Goal: Task Accomplishment & Management: Use online tool/utility

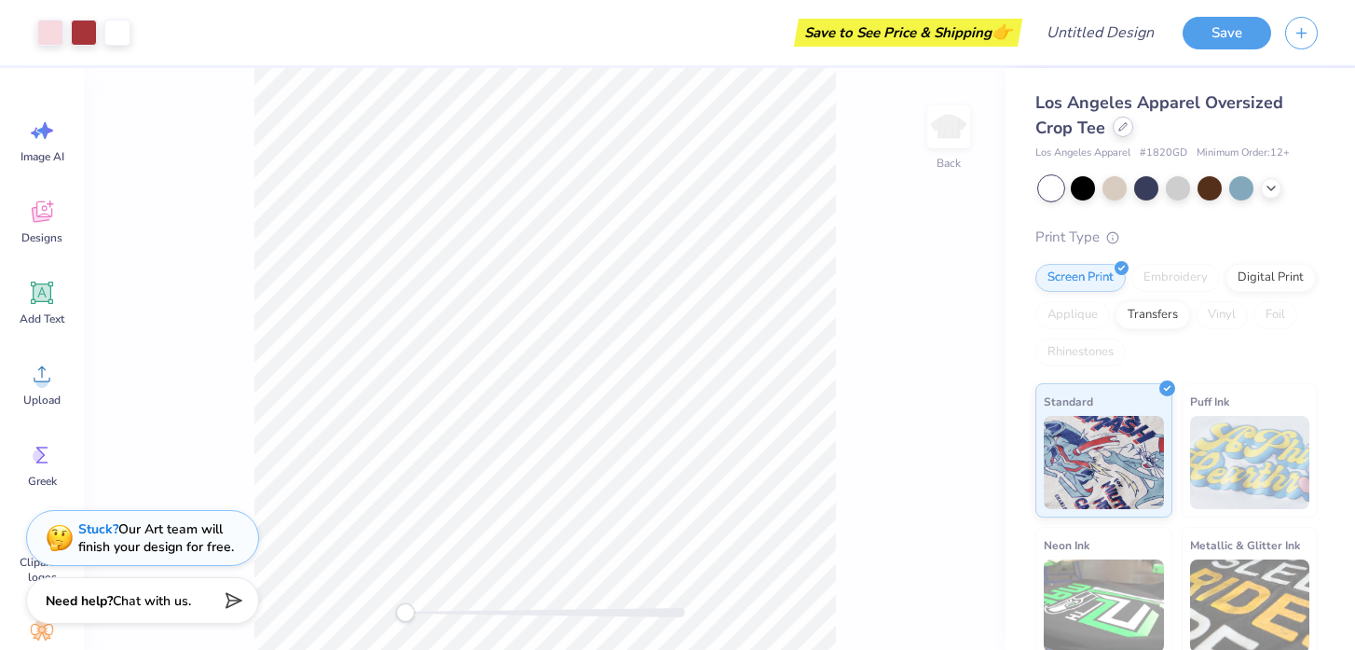
click at [1122, 133] on div at bounding box center [1123, 127] width 21 height 21
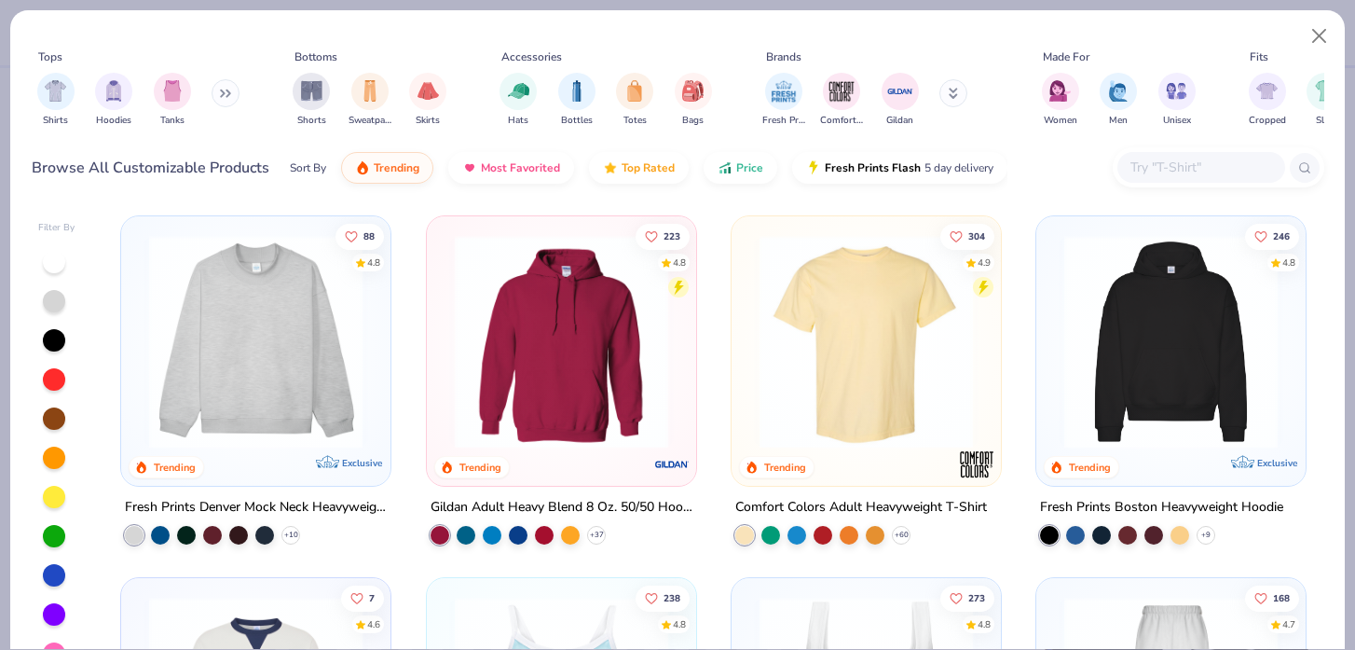
click at [142, 526] on div at bounding box center [134, 535] width 19 height 19
click at [269, 383] on img at bounding box center [256, 341] width 232 height 213
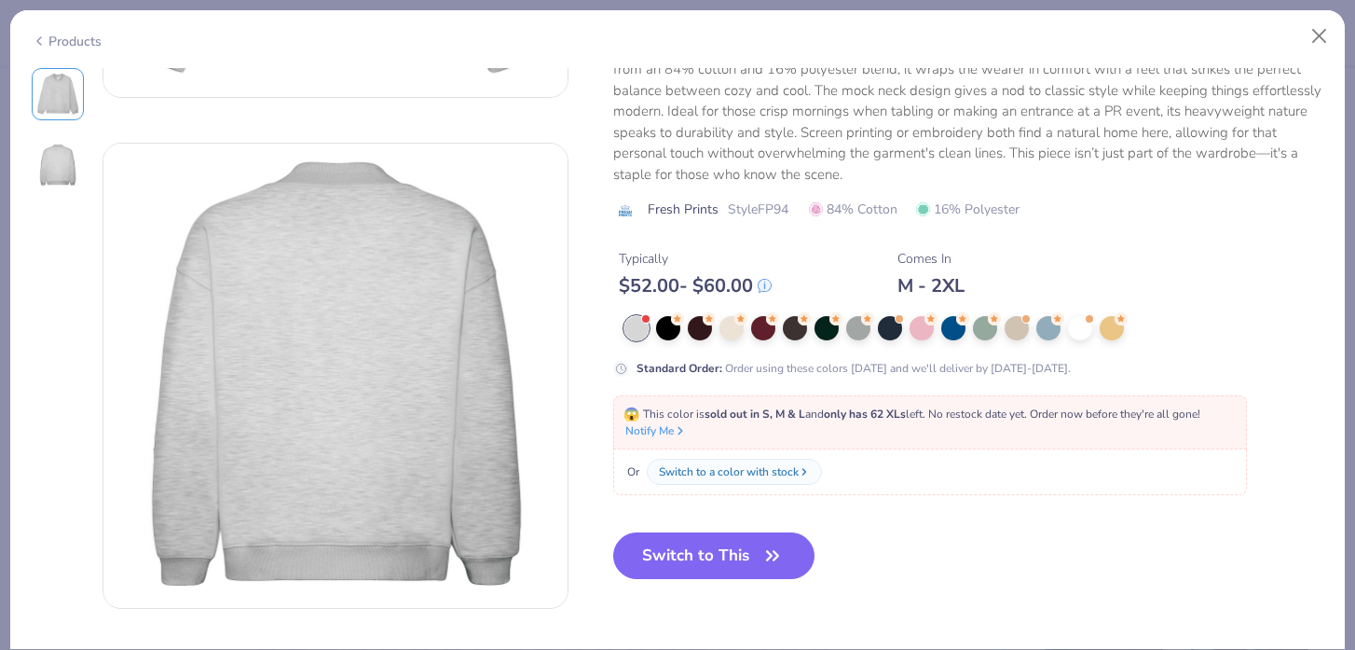
scroll to position [441, 0]
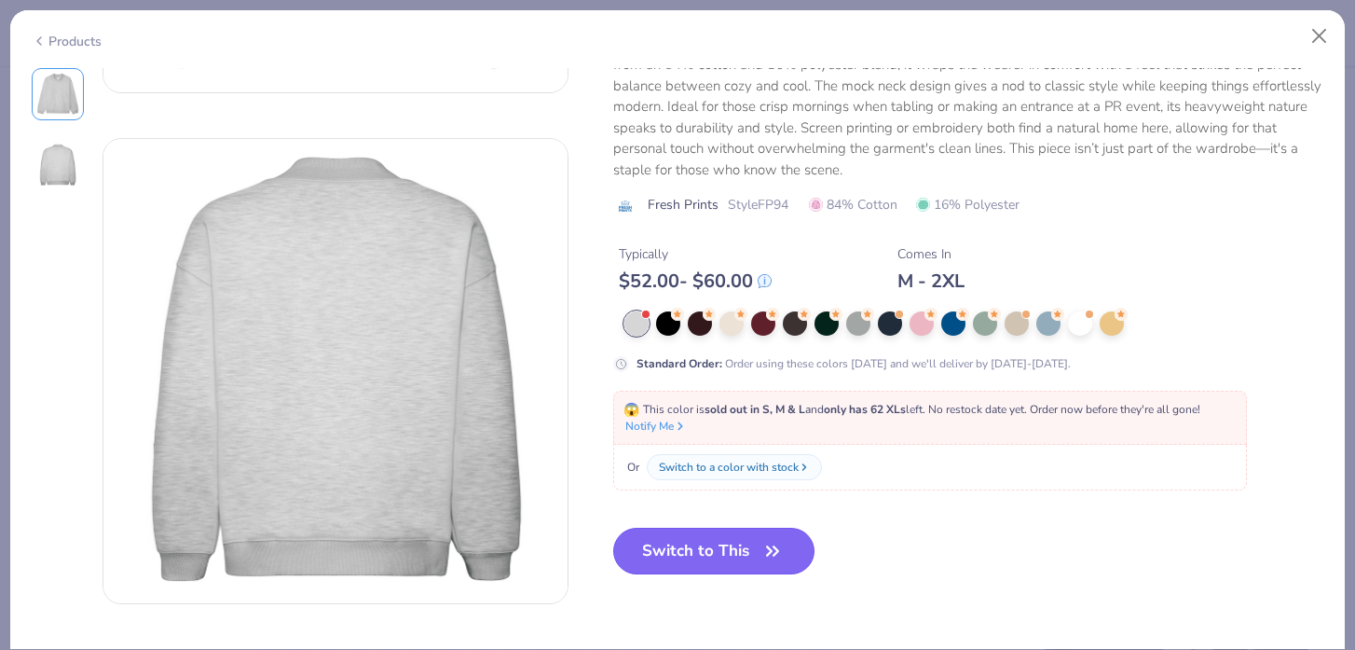
click at [764, 547] on icon "button" at bounding box center [773, 551] width 26 height 26
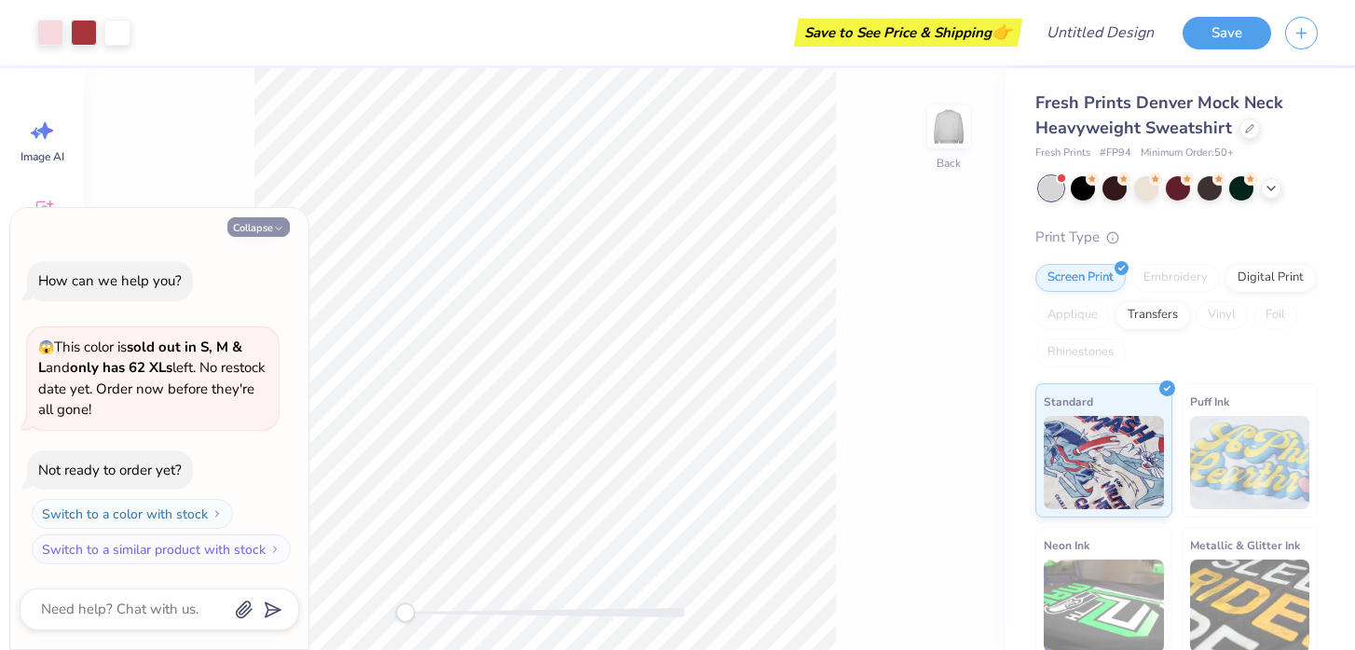
click at [264, 234] on button "Collapse" at bounding box center [258, 227] width 62 height 20
type textarea "x"
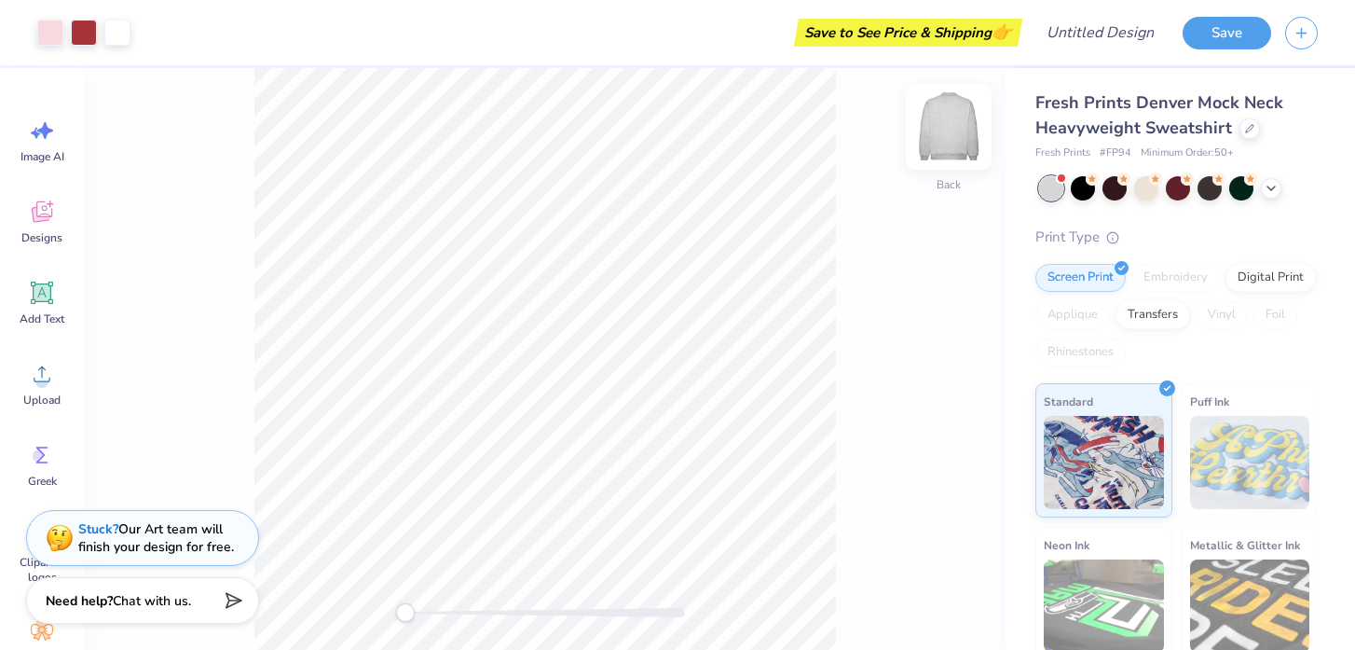
click at [945, 131] on img at bounding box center [949, 126] width 75 height 75
click at [954, 133] on img at bounding box center [949, 126] width 75 height 75
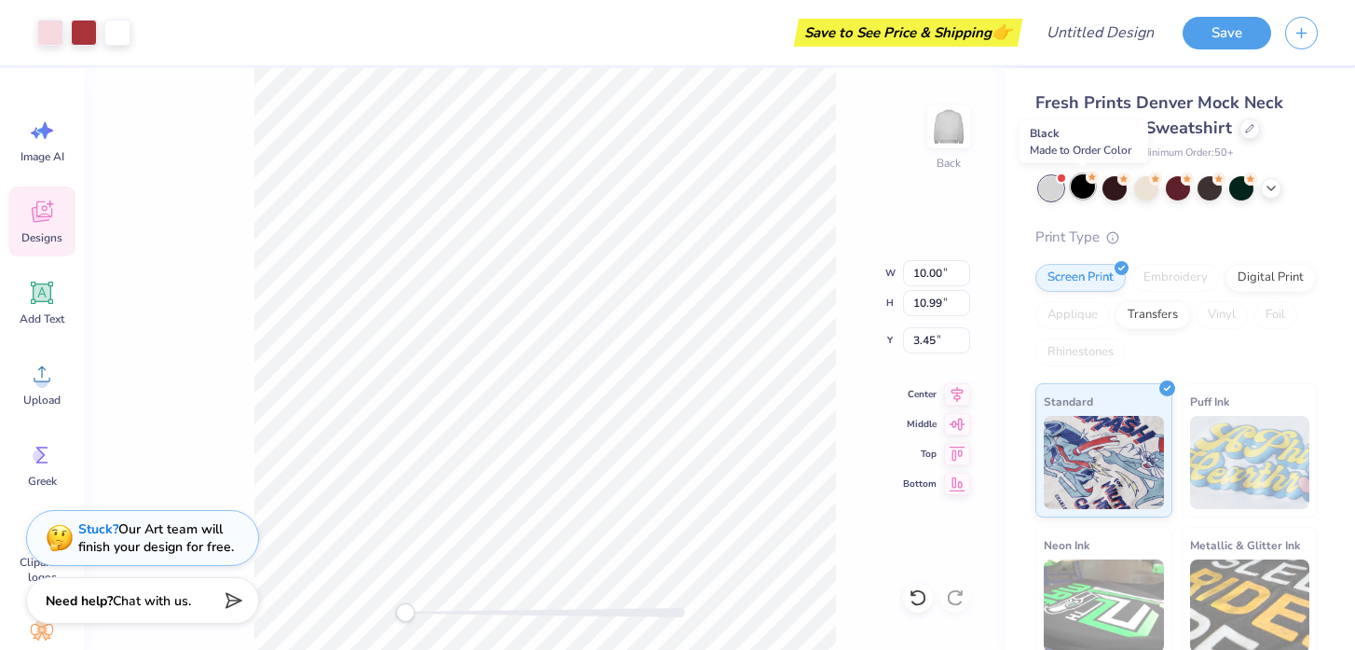
click at [1084, 186] on div at bounding box center [1083, 186] width 24 height 24
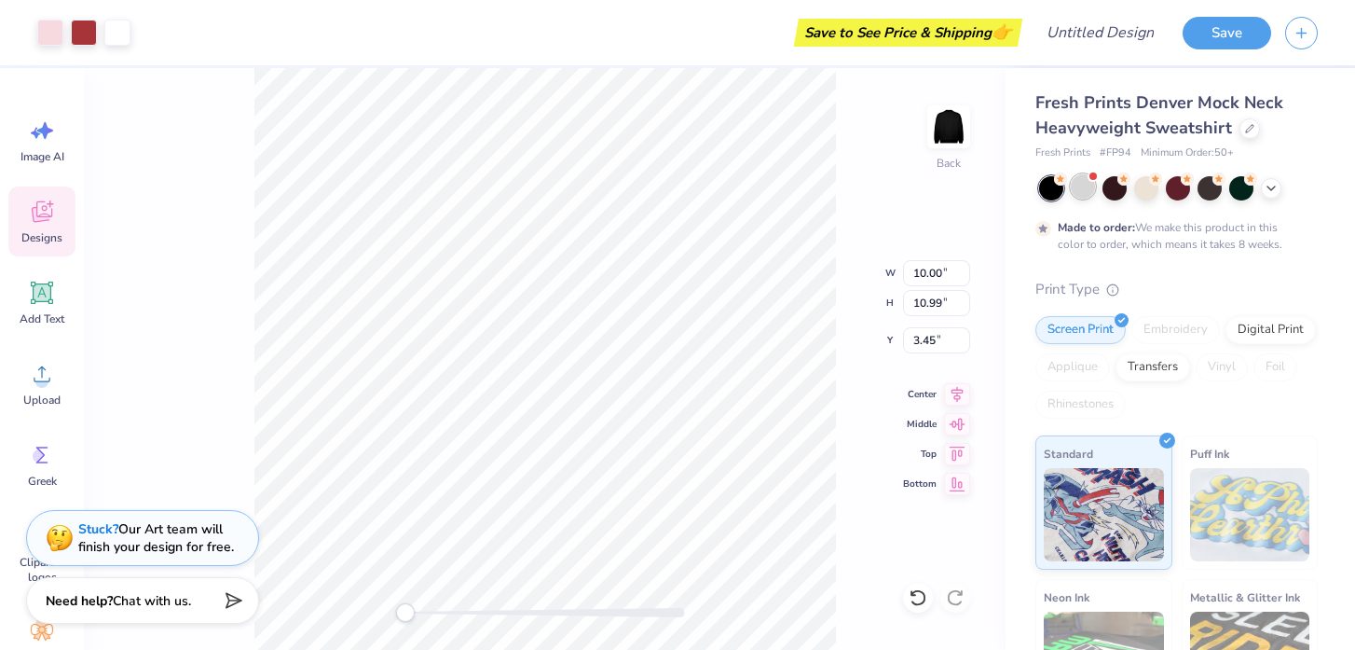
type input "3.00"
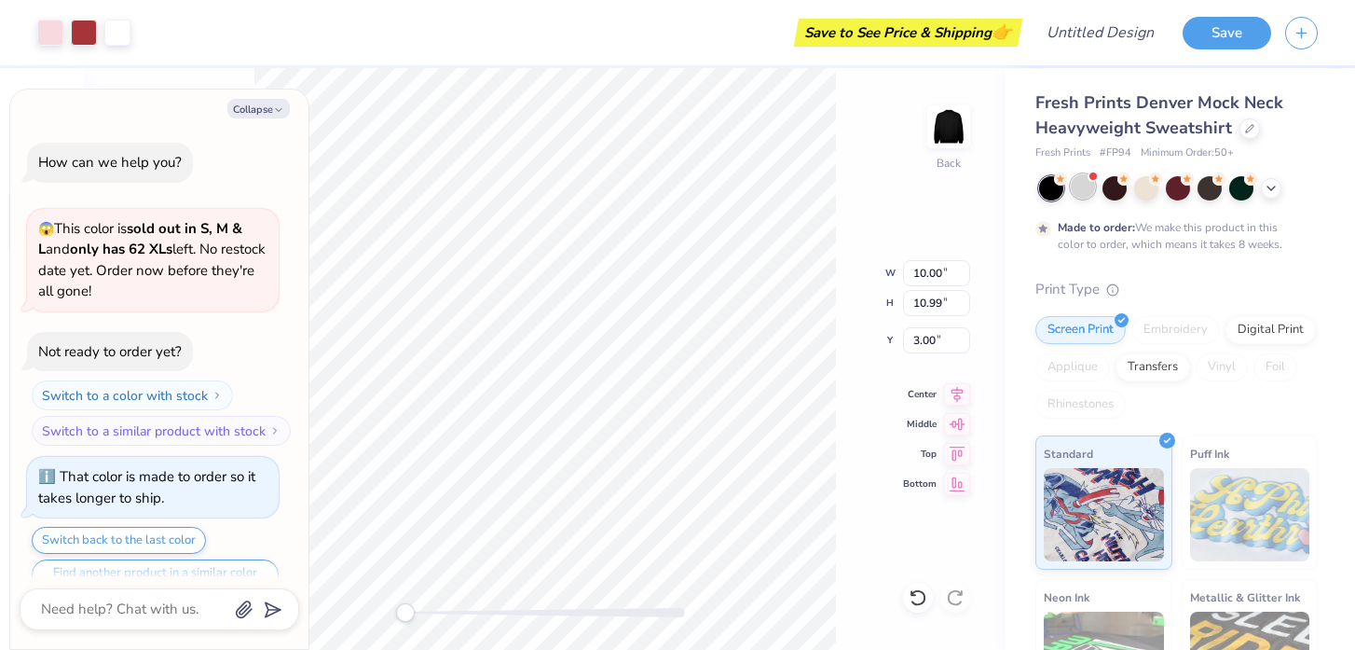
scroll to position [36, 0]
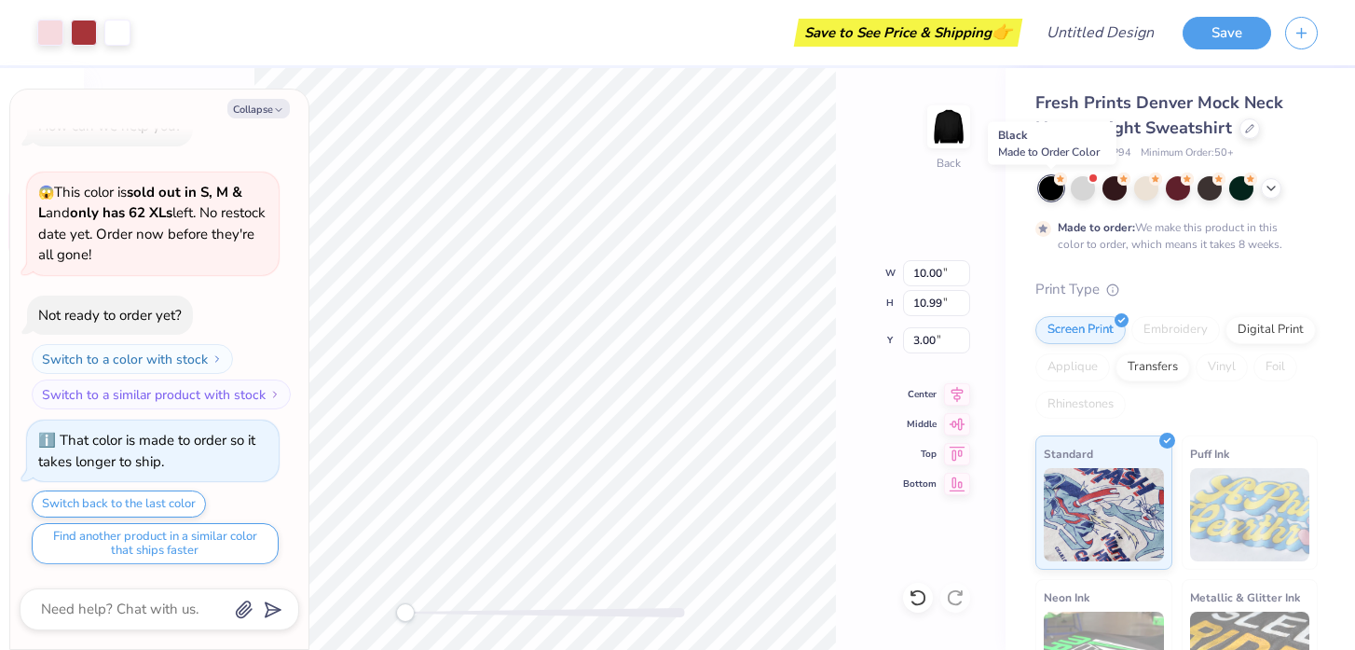
click at [1056, 191] on div at bounding box center [1051, 188] width 24 height 24
click at [1143, 193] on div at bounding box center [1146, 186] width 24 height 24
drag, startPoint x: 1176, startPoint y: 198, endPoint x: 1119, endPoint y: 191, distance: 58.2
click at [1176, 198] on div at bounding box center [1178, 188] width 24 height 24
click at [1119, 192] on div at bounding box center [1115, 186] width 24 height 24
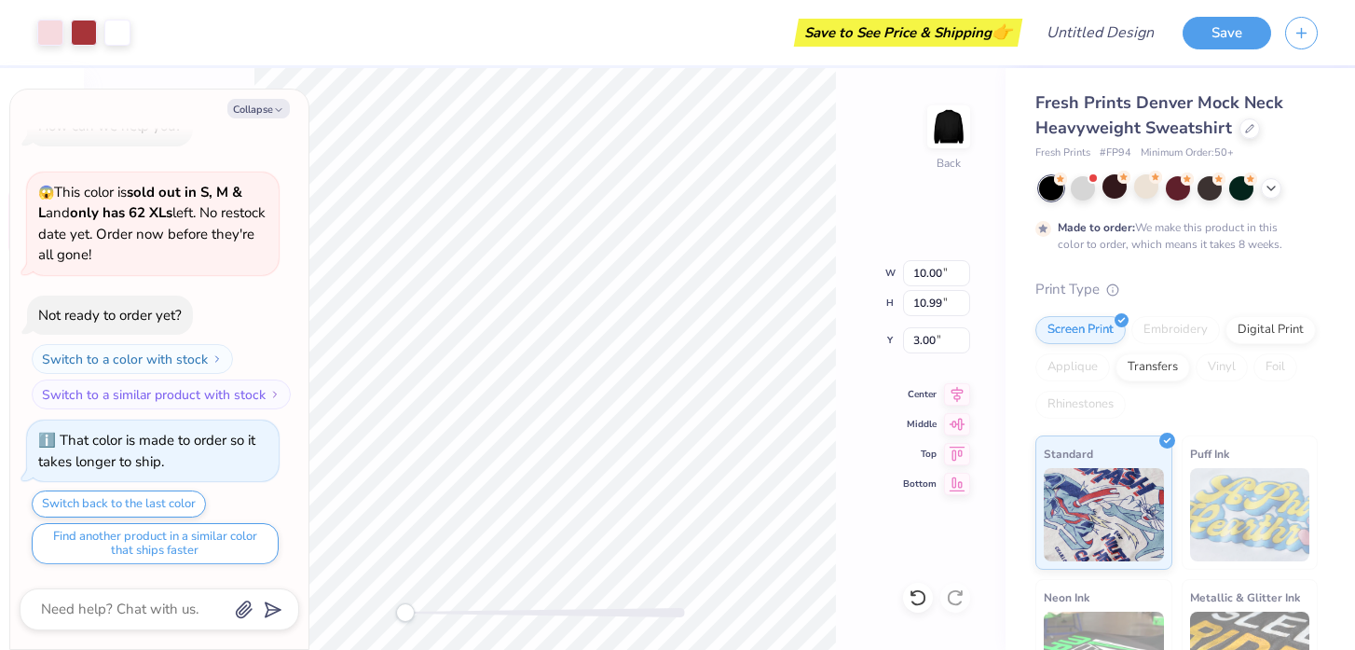
click at [1243, 203] on div "Made to order: We make this product in this color to order, which means it take…" at bounding box center [1177, 214] width 282 height 76
drag, startPoint x: 1242, startPoint y: 197, endPoint x: 1090, endPoint y: 183, distance: 152.6
click at [1242, 197] on div at bounding box center [1241, 188] width 24 height 24
click at [1080, 188] on div at bounding box center [1083, 186] width 24 height 24
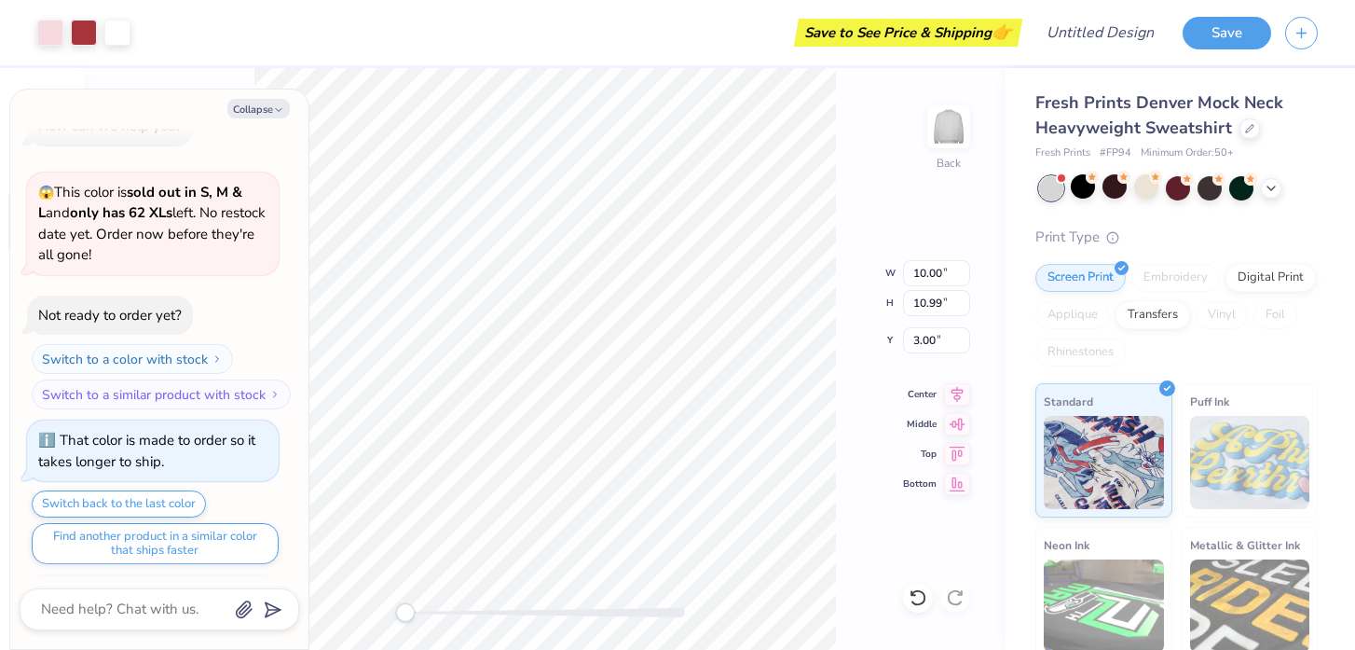
scroll to position [392, 0]
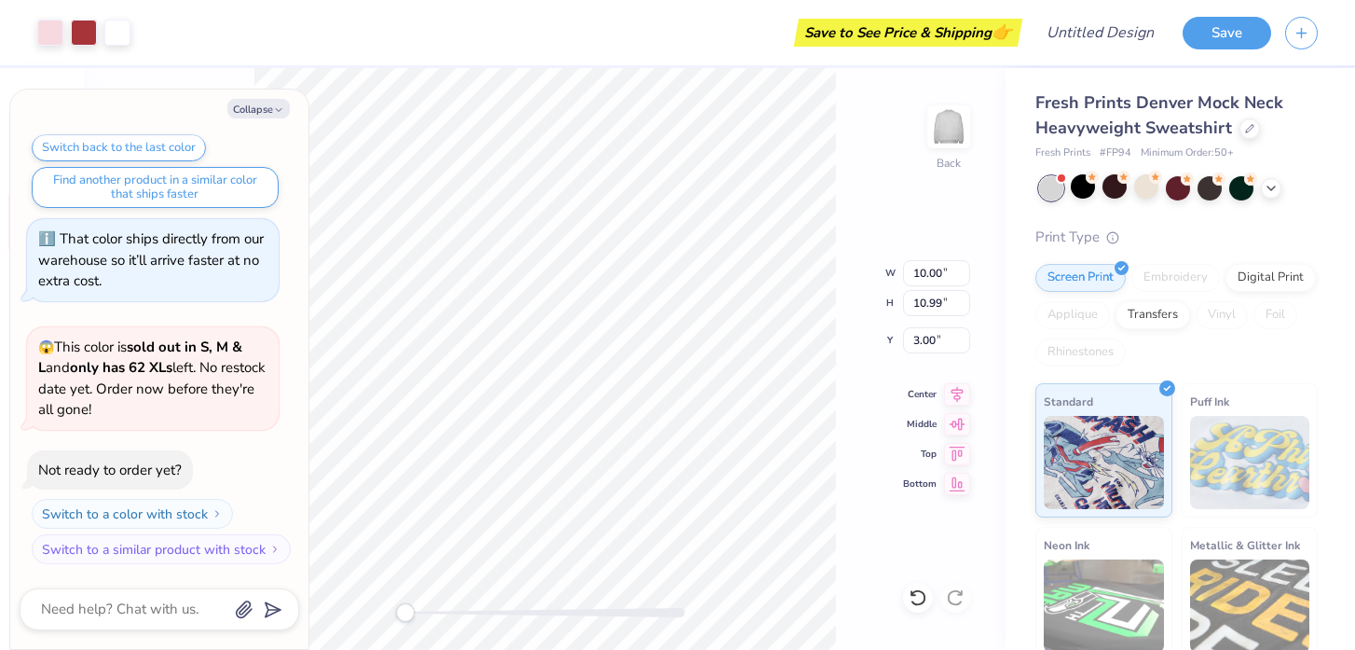
click at [1094, 196] on div at bounding box center [1083, 186] width 24 height 24
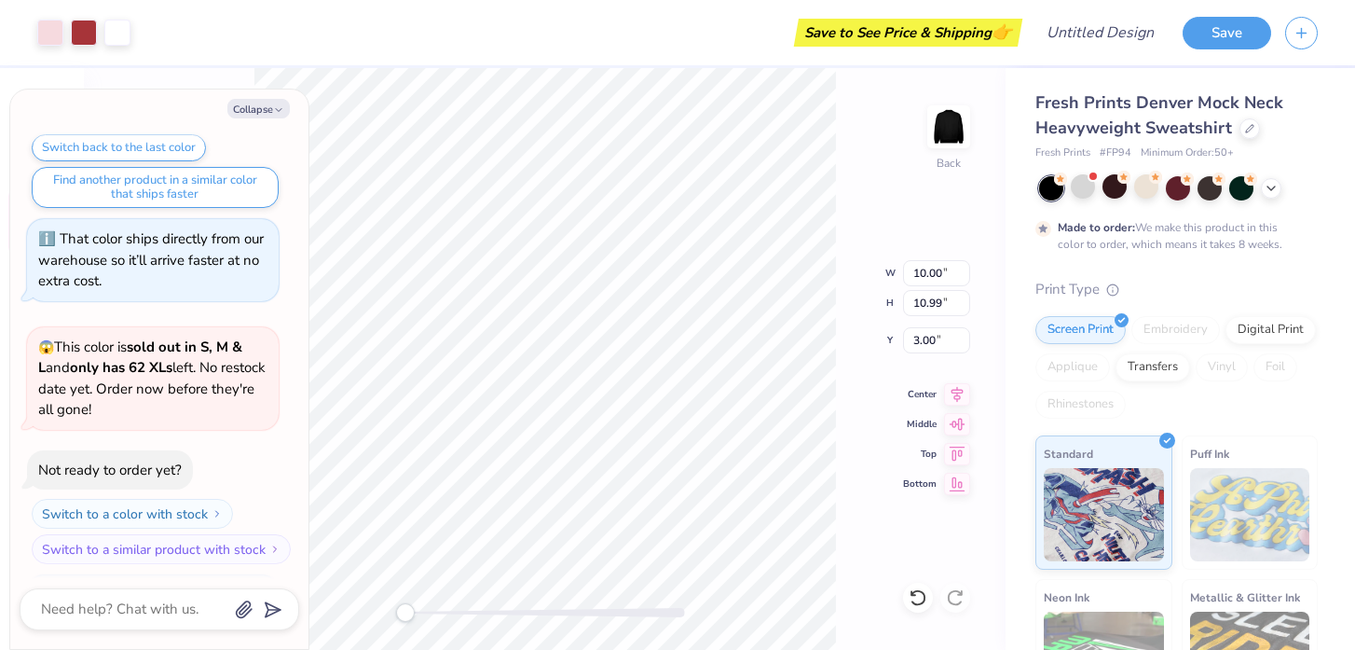
scroll to position [547, 0]
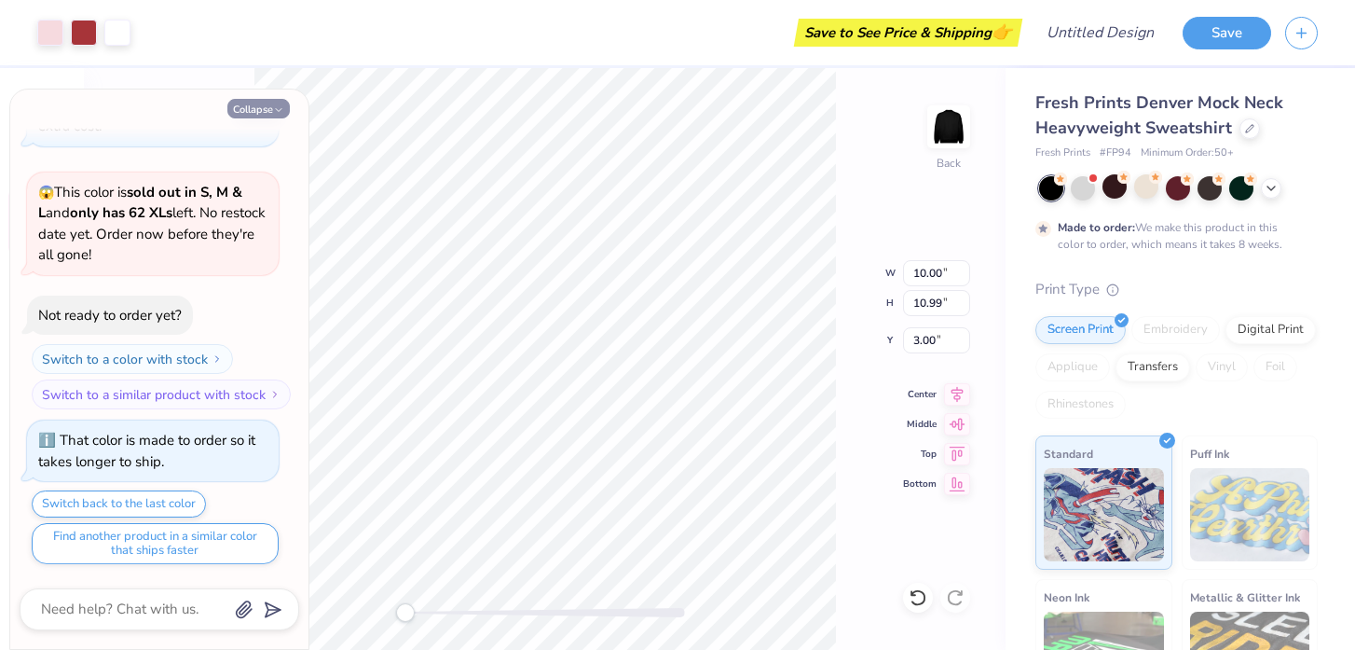
click at [262, 107] on button "Collapse" at bounding box center [258, 109] width 62 height 20
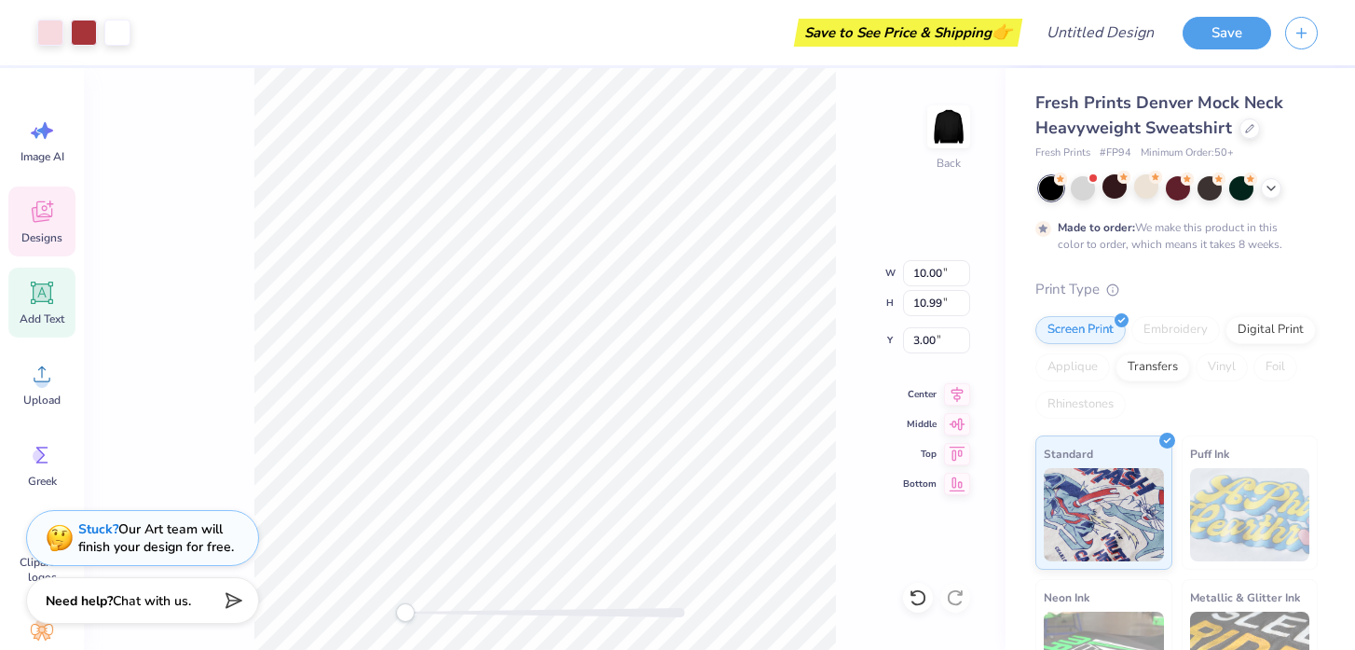
scroll to position [64, 0]
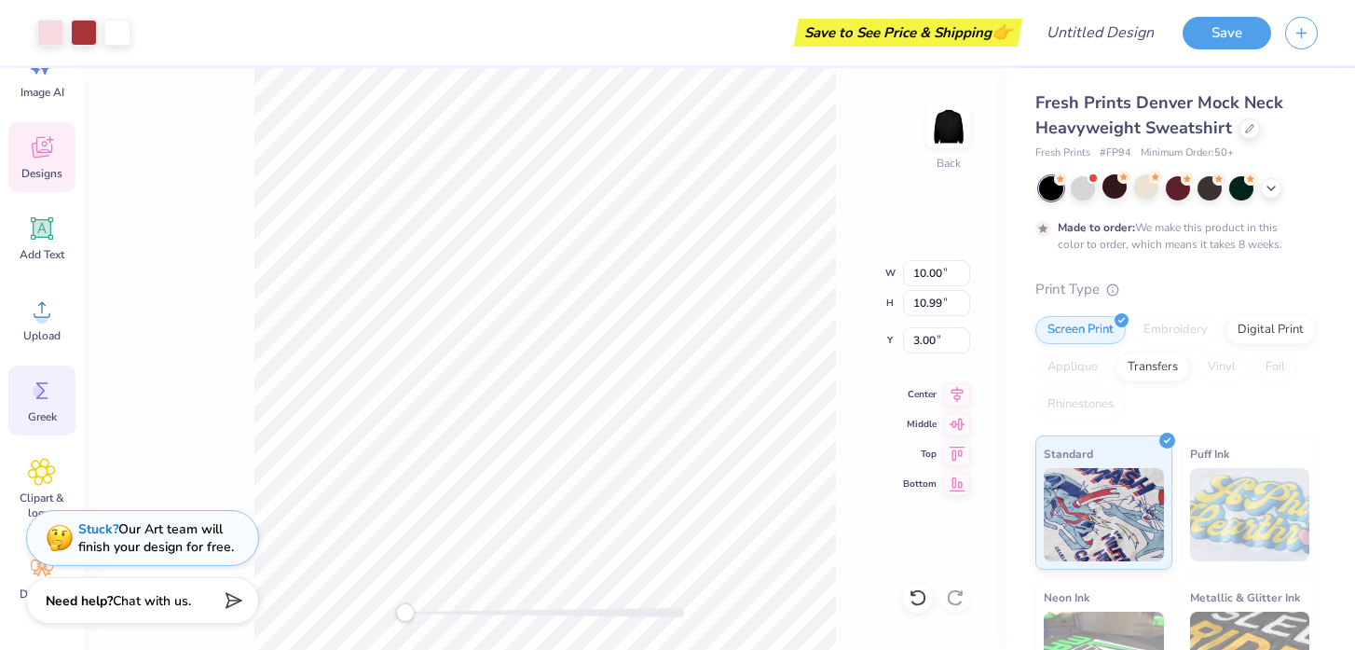
click at [44, 411] on span "Greek" at bounding box center [42, 416] width 29 height 15
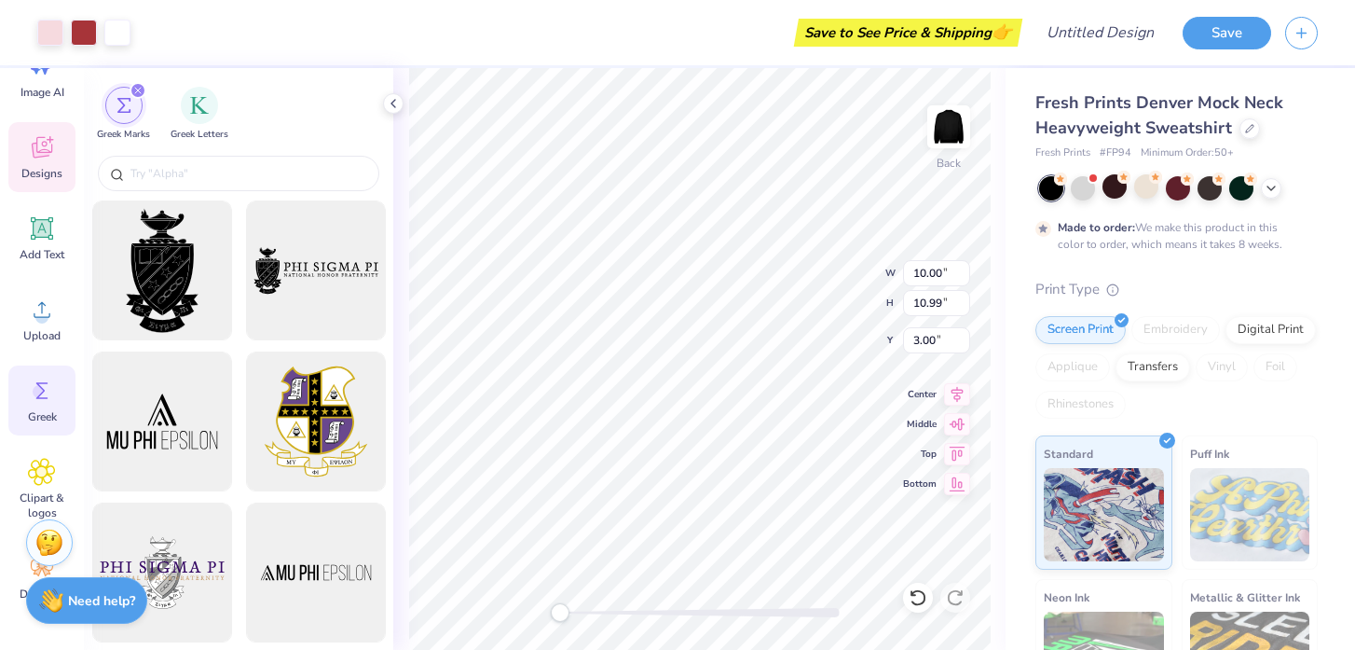
click at [44, 411] on span "Greek" at bounding box center [42, 416] width 29 height 15
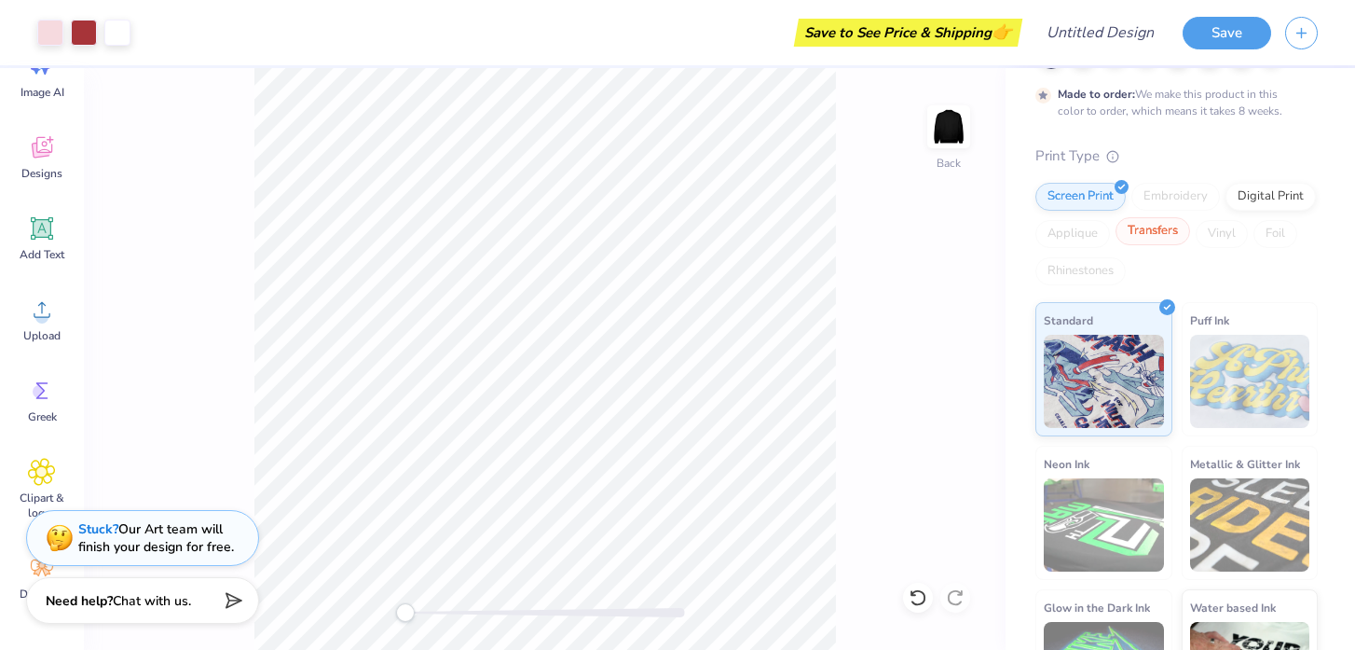
scroll to position [0, 0]
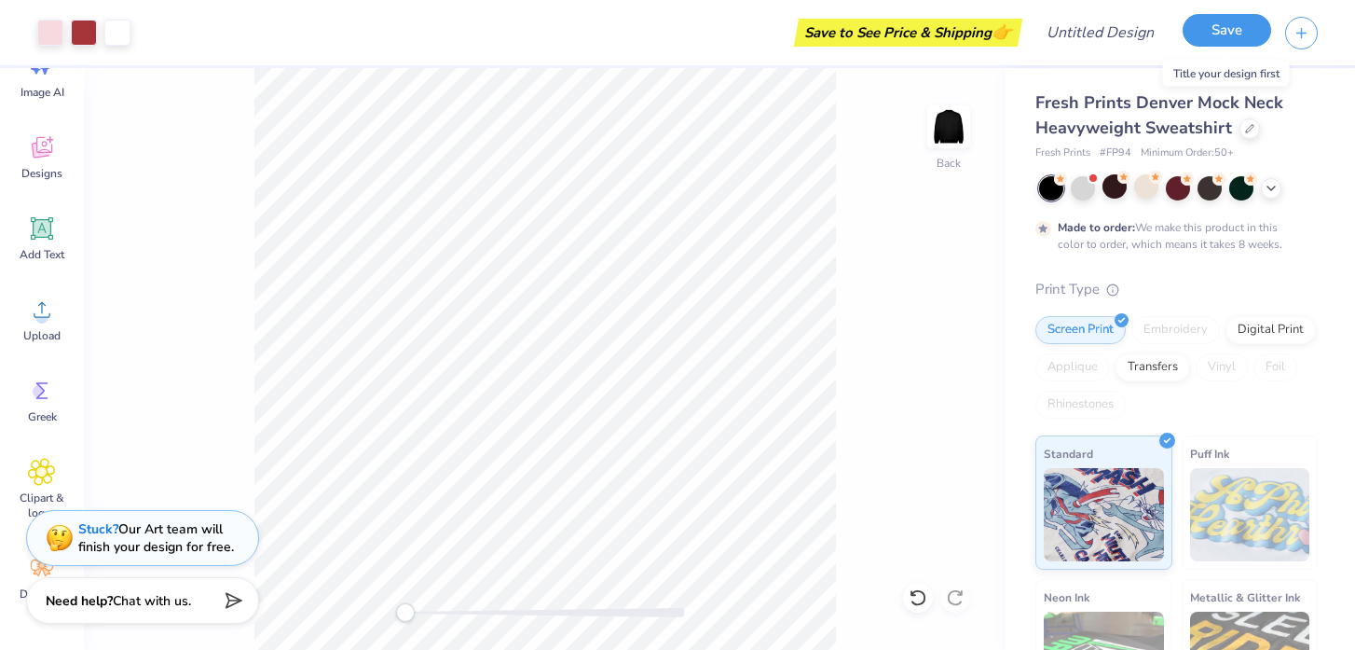
click at [1208, 28] on button "Save" at bounding box center [1227, 30] width 89 height 33
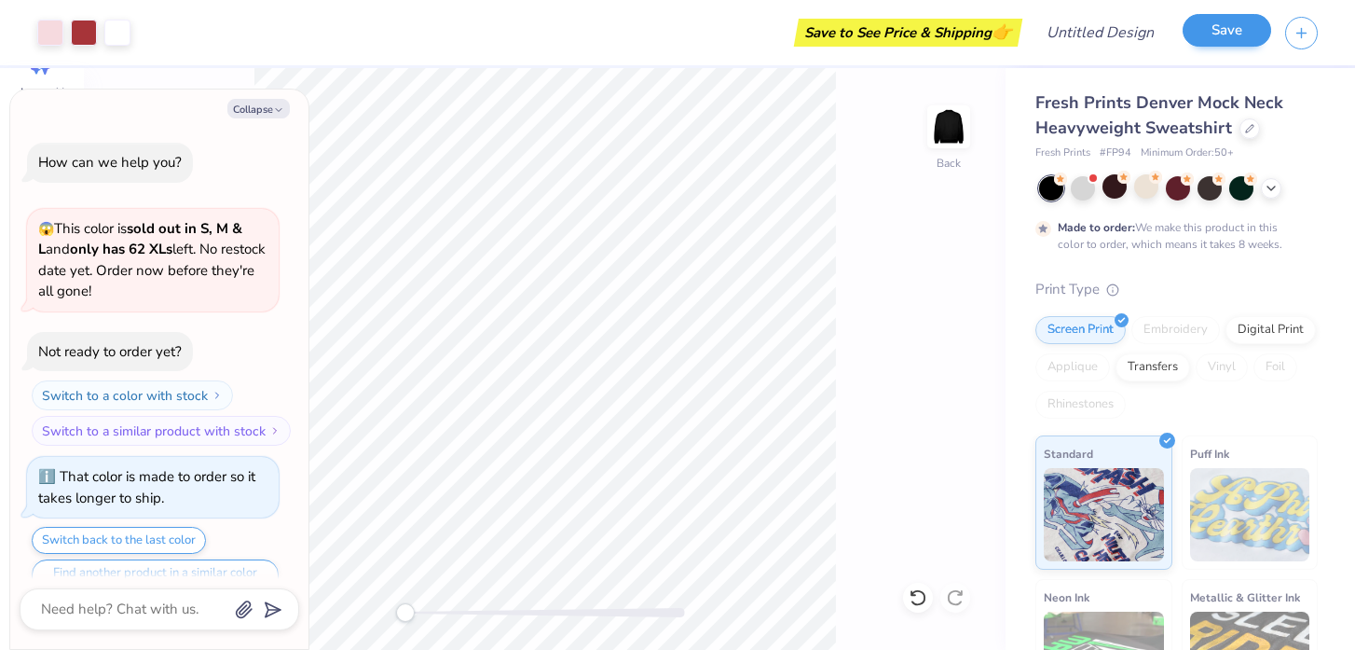
scroll to position [597, 0]
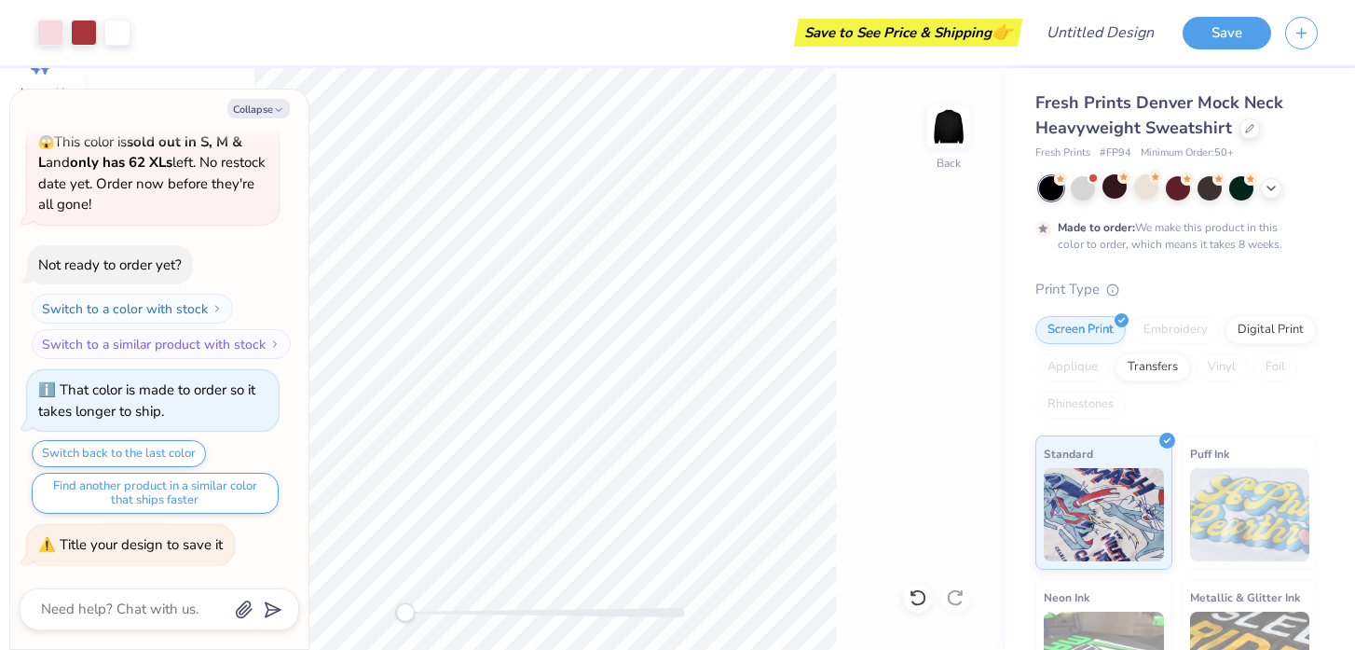
type textarea "x"
type textarea "h"
type textarea "x"
type textarea "ho"
type textarea "x"
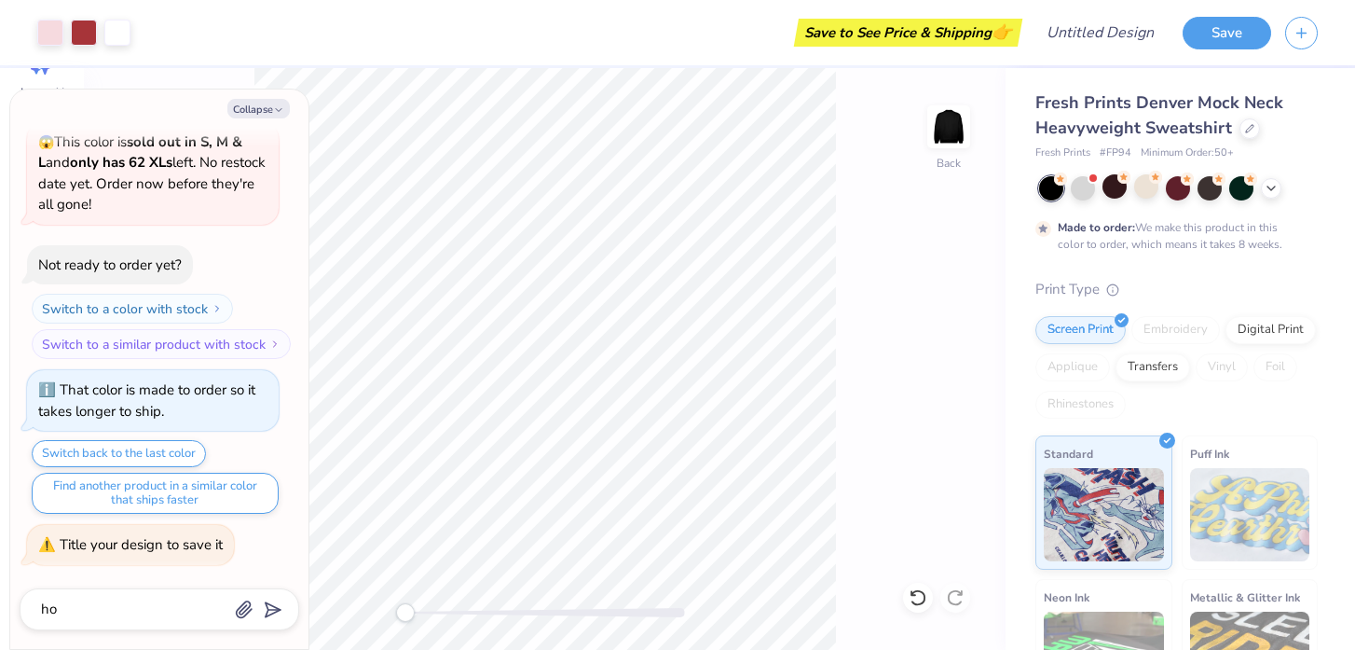
type textarea "how"
type textarea "x"
type textarea "how"
type textarea "x"
type textarea "how d"
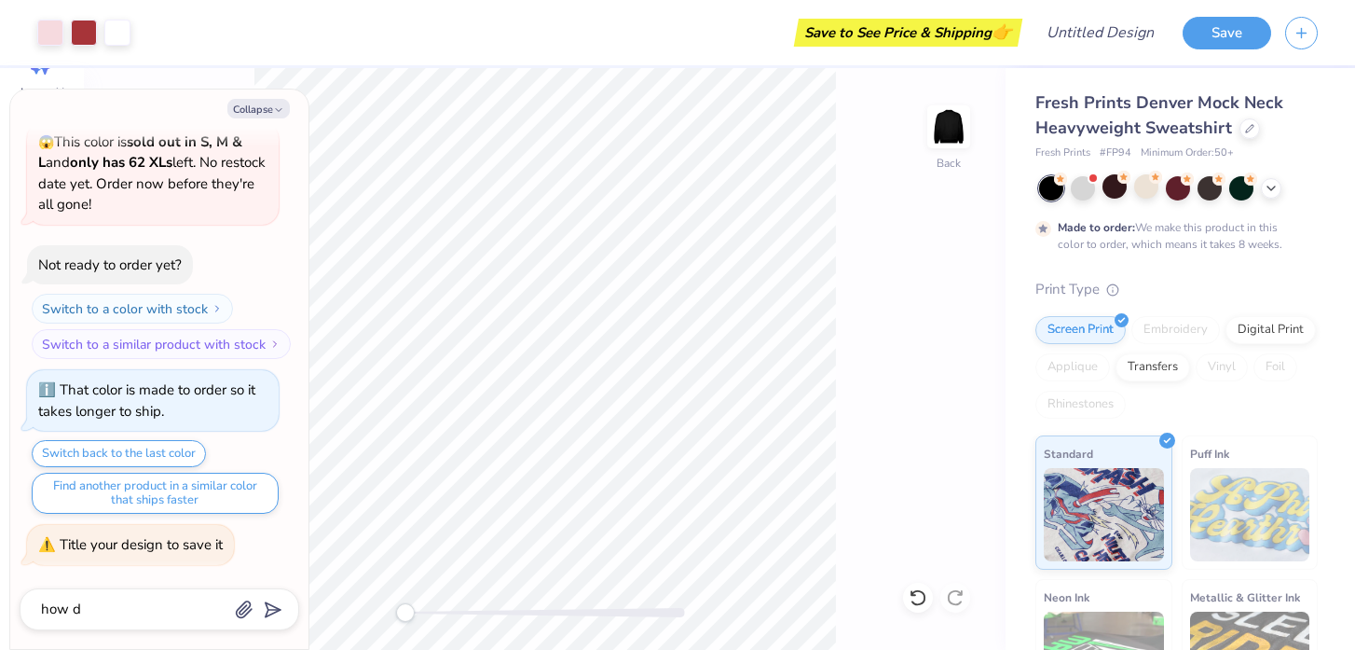
type textarea "x"
type textarea "how do"
type textarea "x"
type textarea "how do"
type textarea "x"
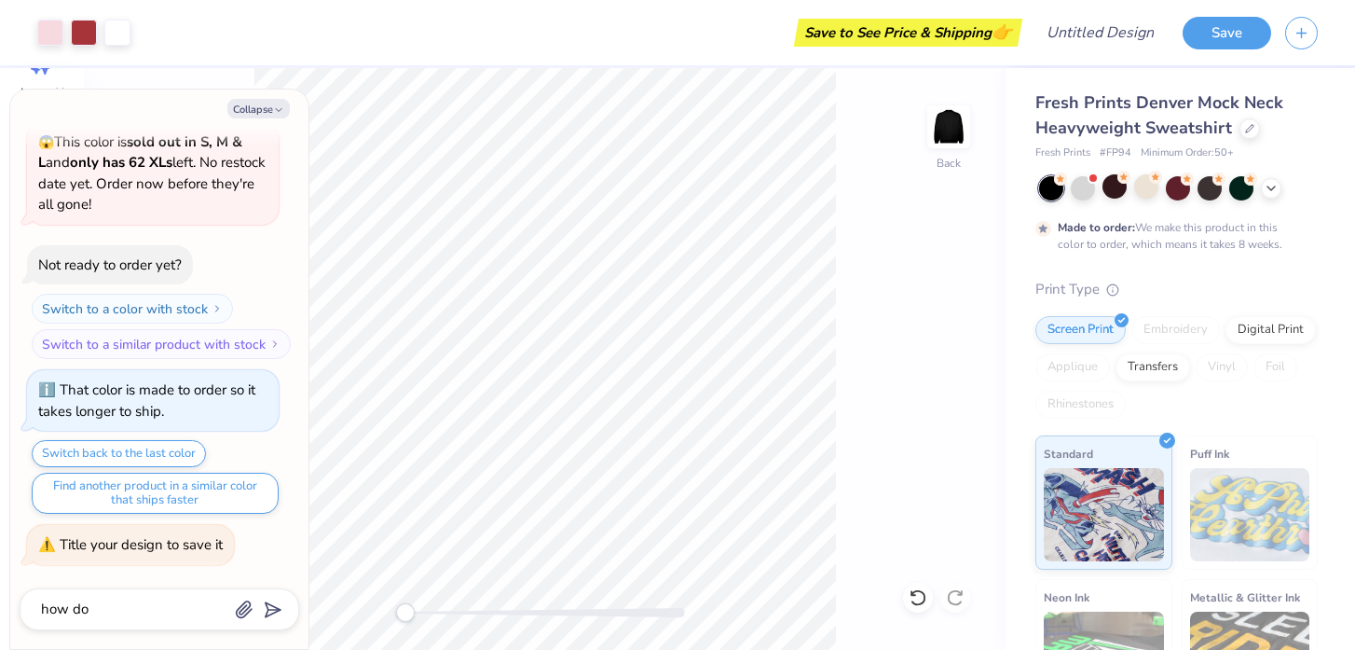
type textarea "how do I"
type textarea "x"
type textarea "how do I"
type textarea "x"
type textarea "how do I m"
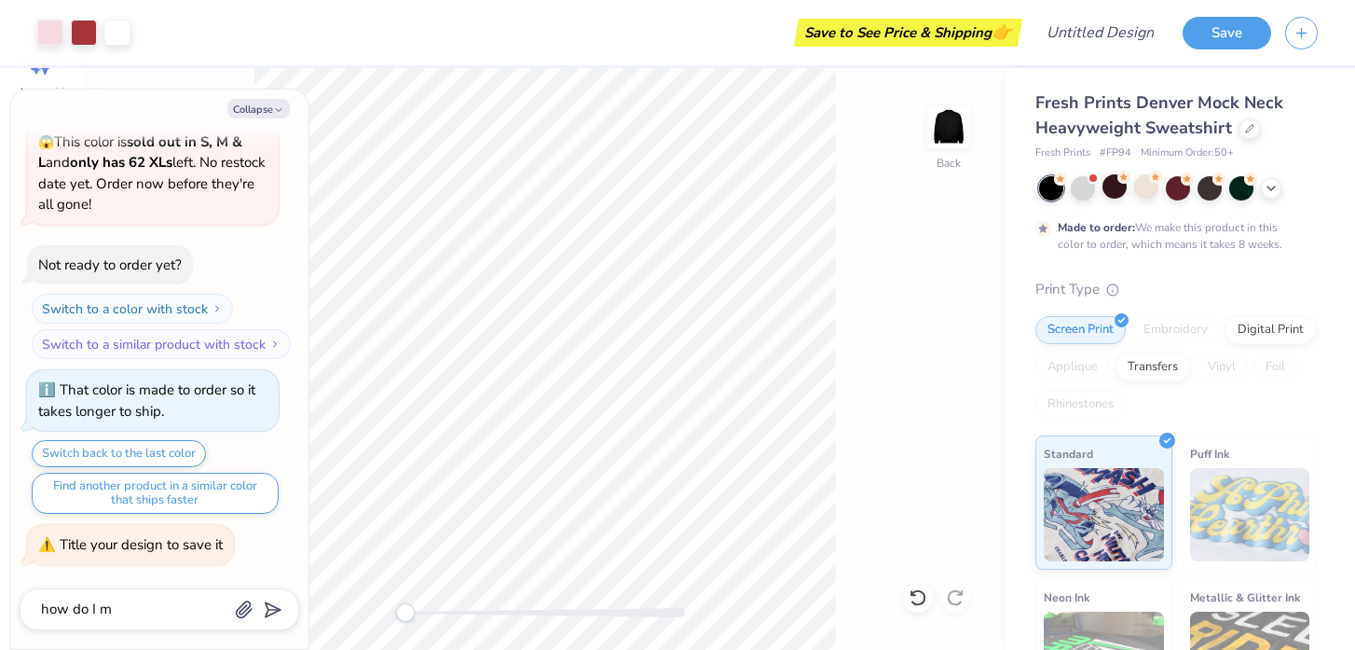
type textarea "x"
type textarea "how do I mo"
type textarea "x"
type textarea "how do I mov"
type textarea "x"
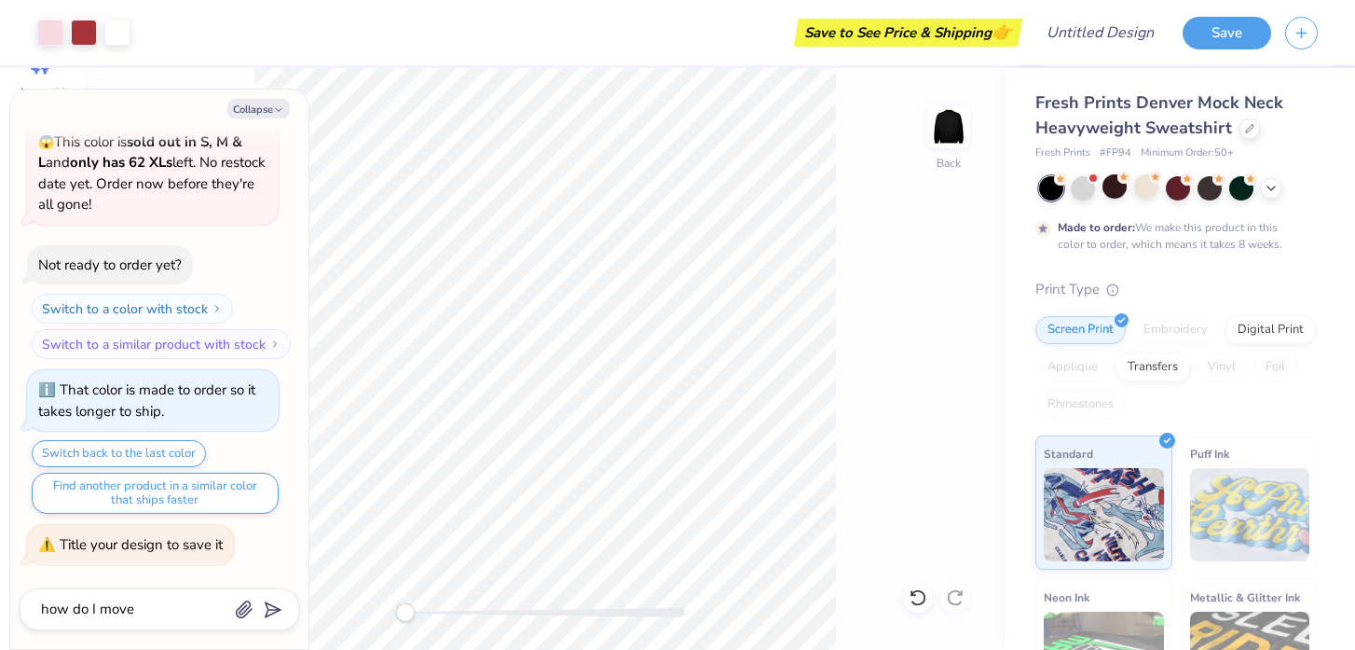
type textarea "how do I move"
type textarea "x"
type textarea "how do I move i"
type textarea "x"
type textarea "how do I move it"
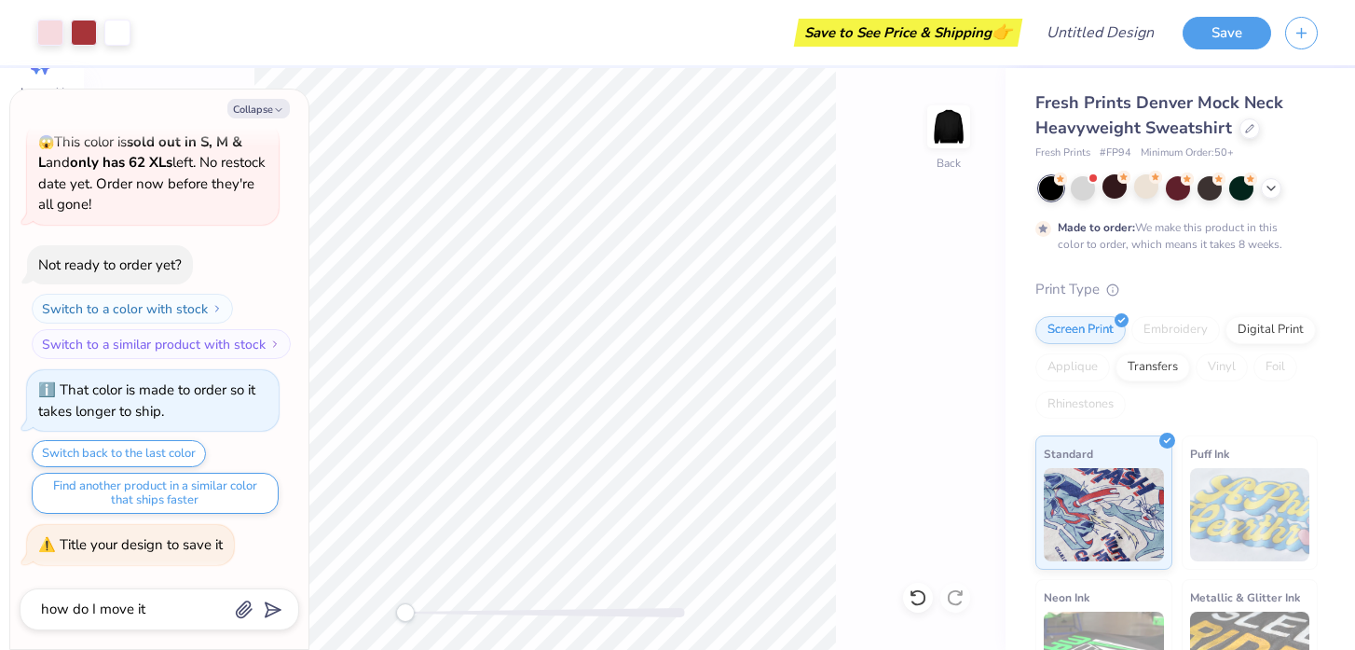
type textarea "x"
type textarea "how do I move it"
type textarea "x"
type textarea "how do I move it t"
type textarea "x"
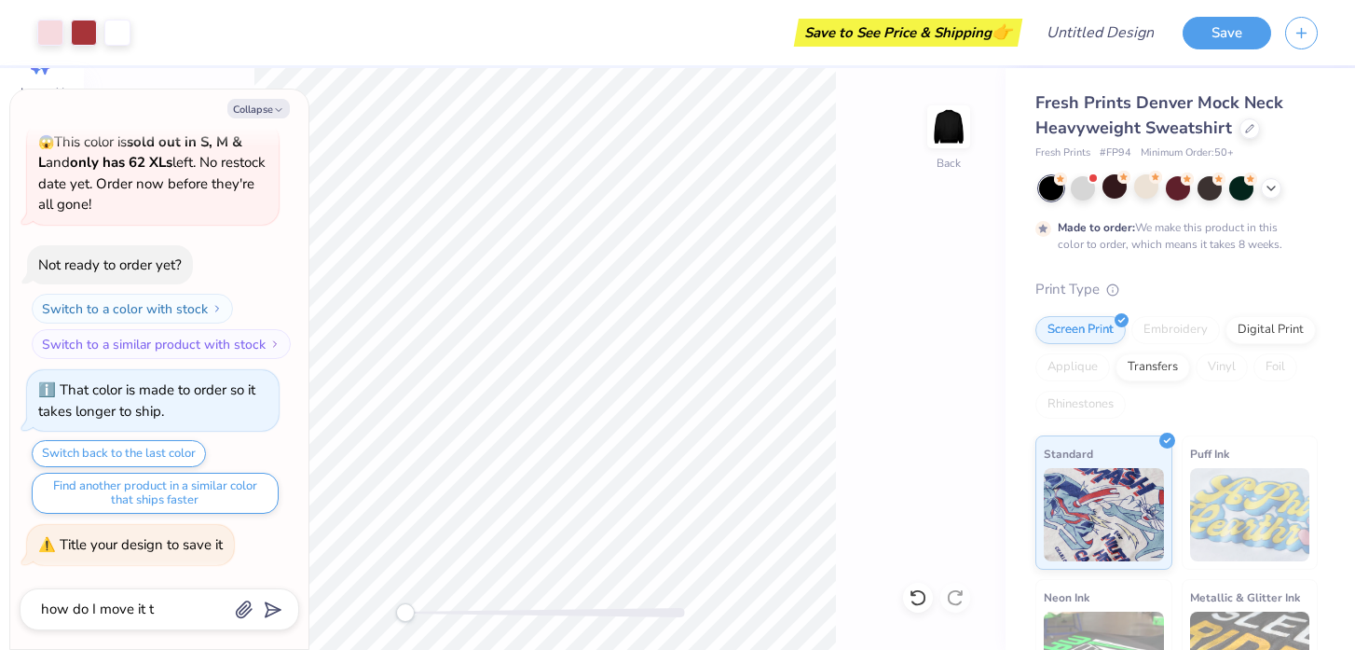
type textarea "how do I move it to"
type textarea "x"
type textarea "how do I move it to"
type textarea "x"
type textarea "how do I move it to t"
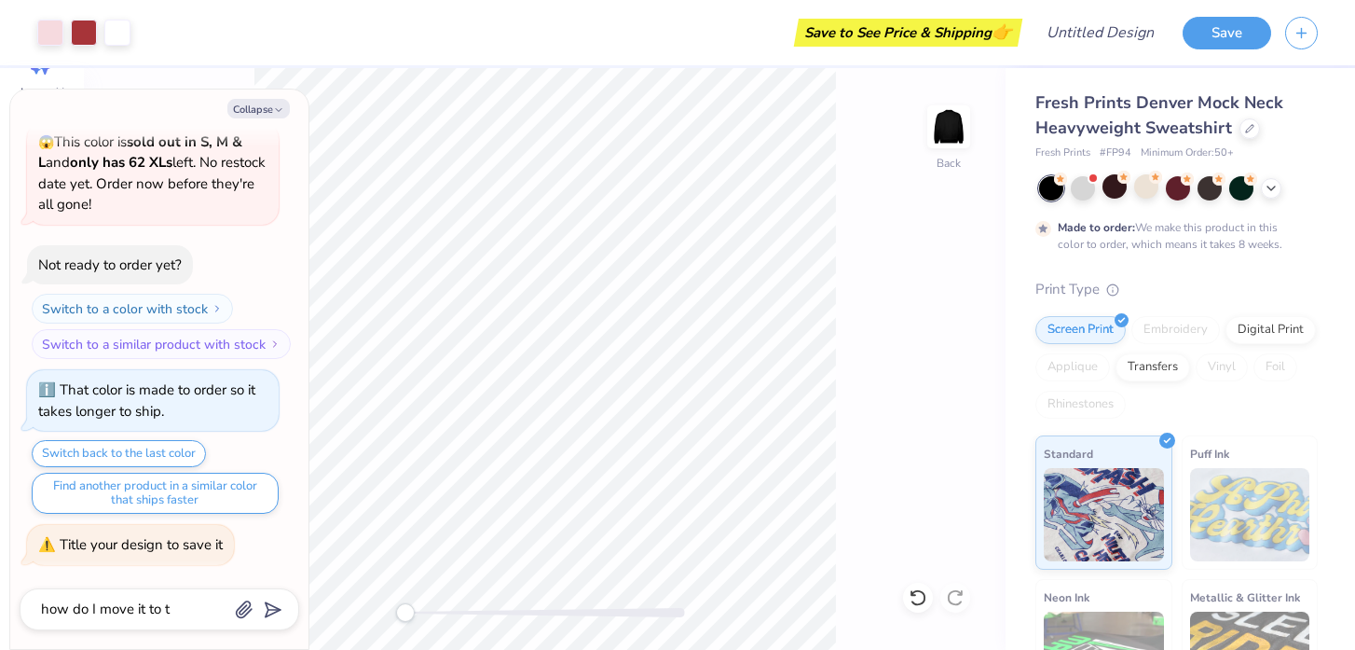
type textarea "x"
type textarea "how do I move it to th"
type textarea "x"
type textarea "how do I move it to the"
type textarea "x"
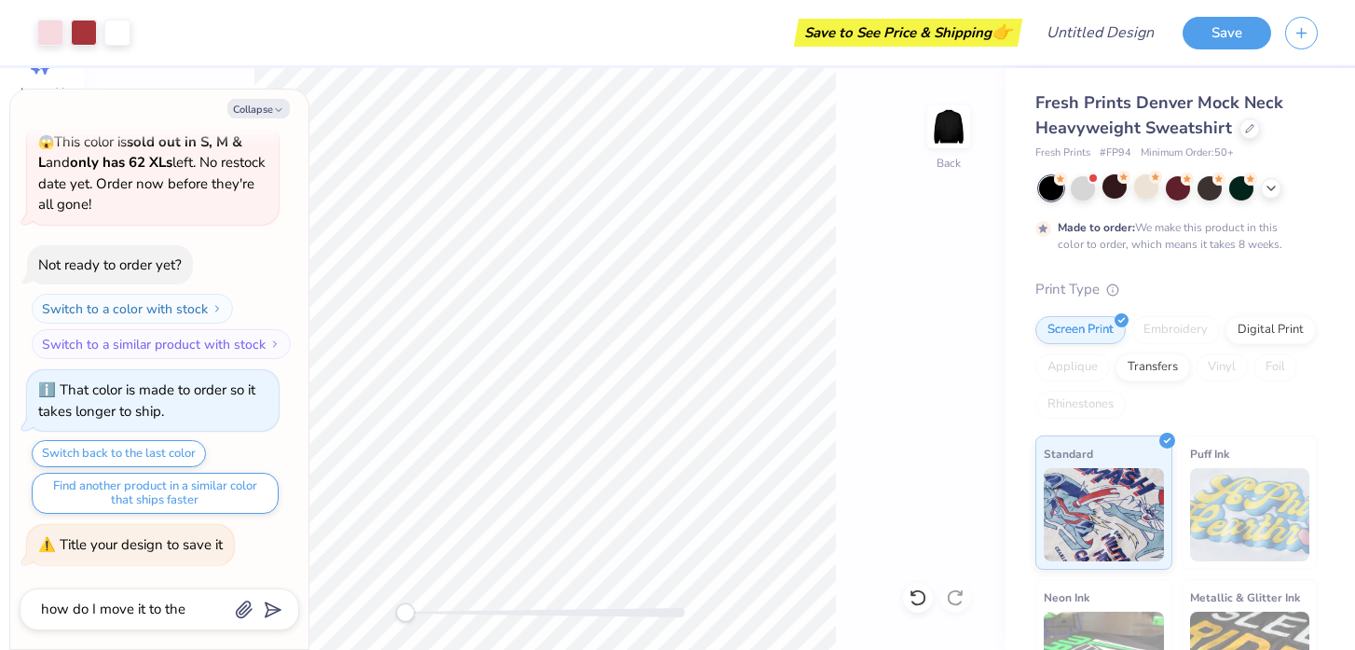
type textarea "how do I move it to theb"
type textarea "x"
type textarea "how do I move it to the"
type textarea "x"
type textarea "how do I move it to the"
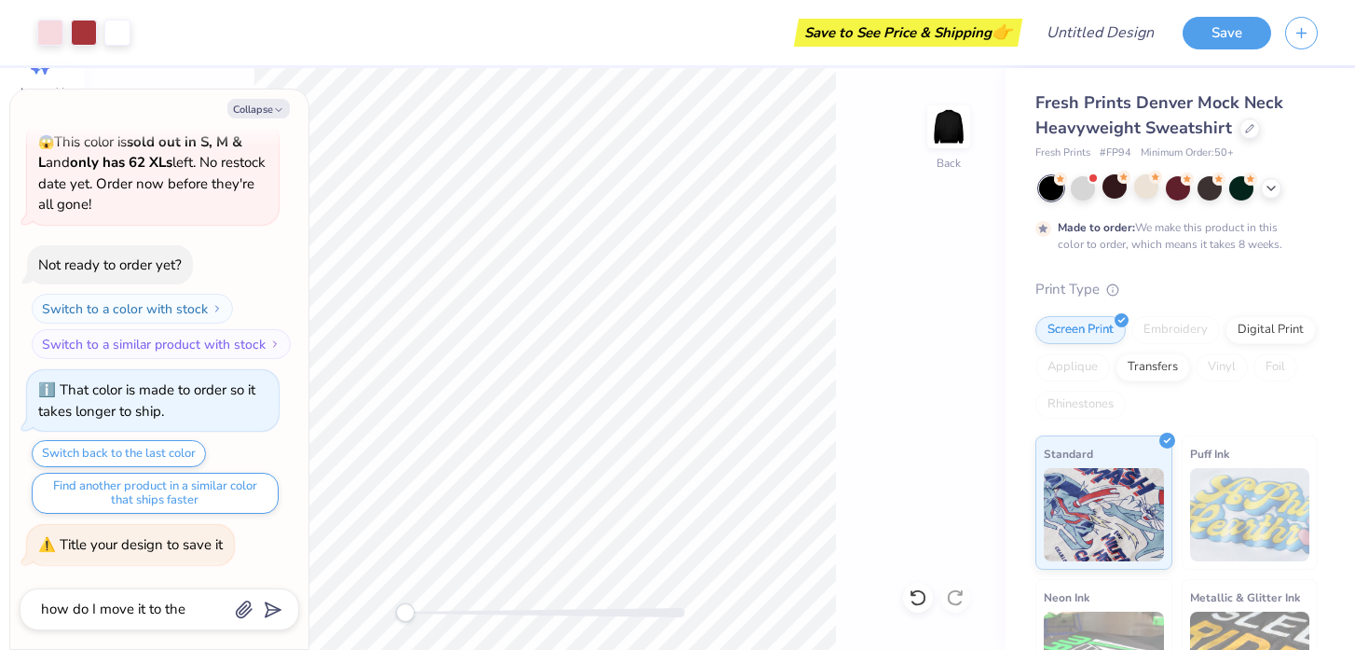
type textarea "x"
type textarea "how do I move it to the a"
type textarea "x"
type textarea "how do I move it to the ab"
type textarea "x"
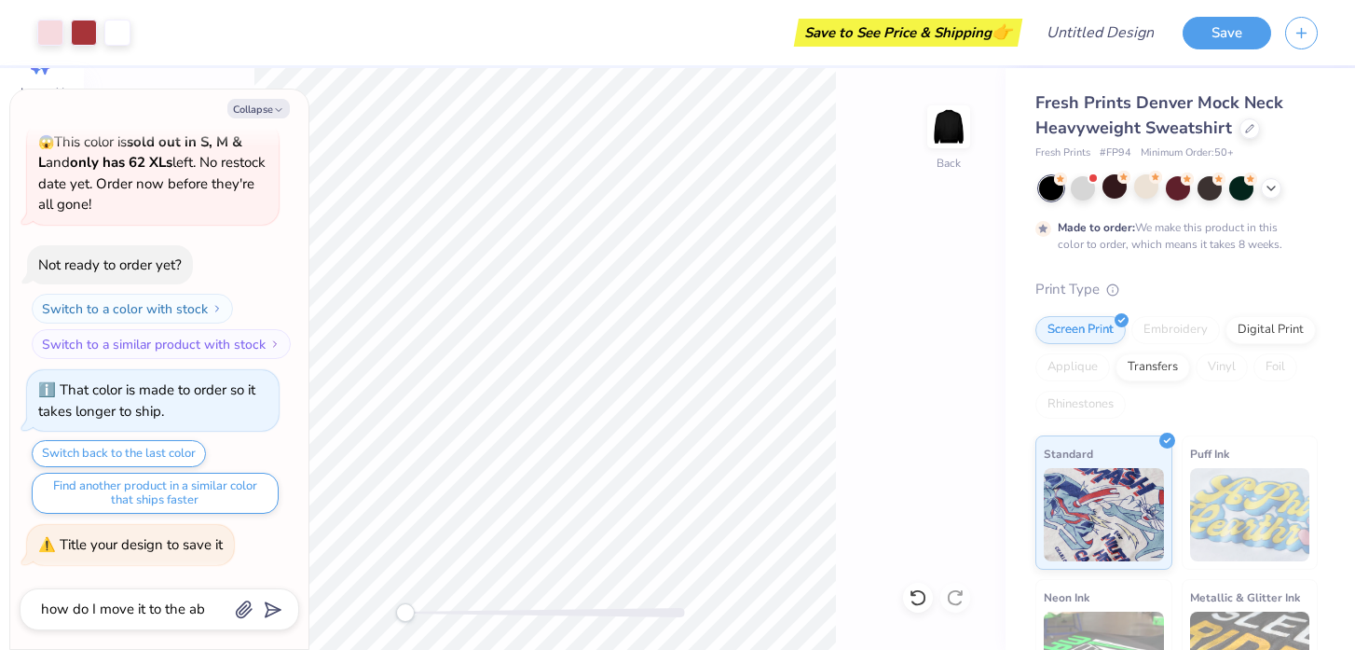
type textarea "how do I move it to the abc"
type textarea "x"
type textarea "how do I move it to the ab"
type textarea "x"
type textarea "how do I move it to the a"
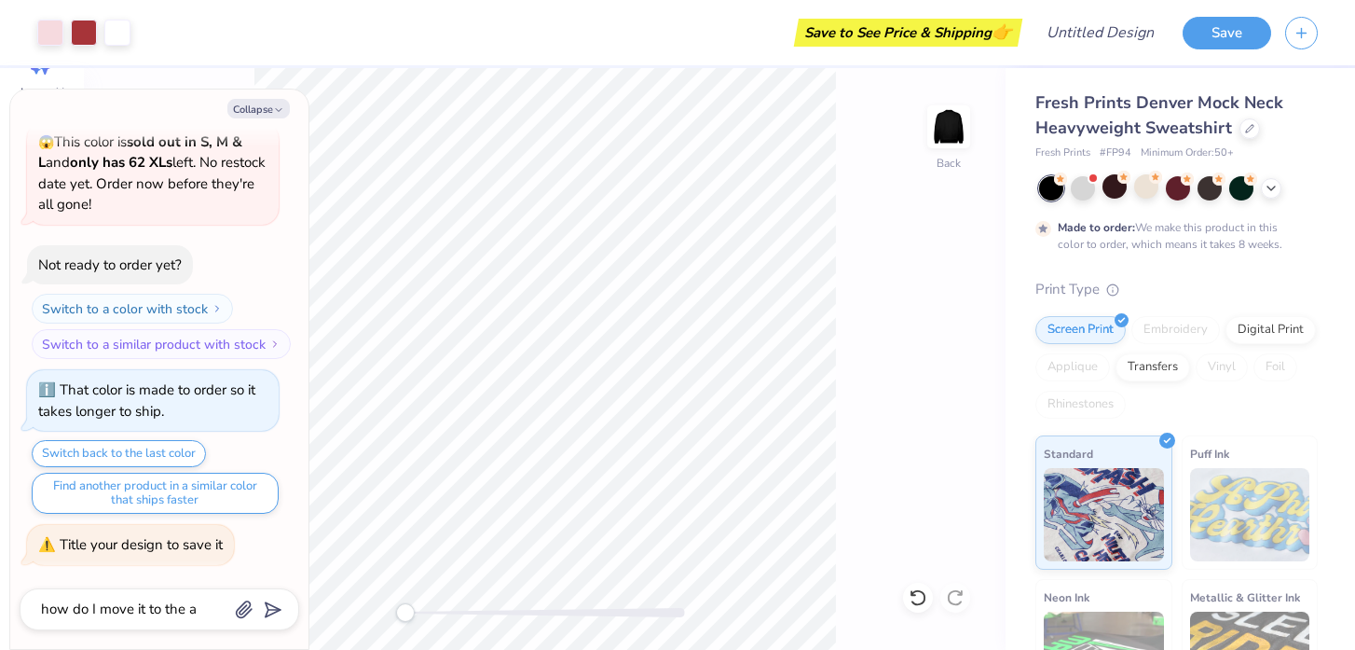
type textarea "x"
type textarea "how do I move it to the"
type textarea "x"
type textarea "how do I move it to the b"
type textarea "x"
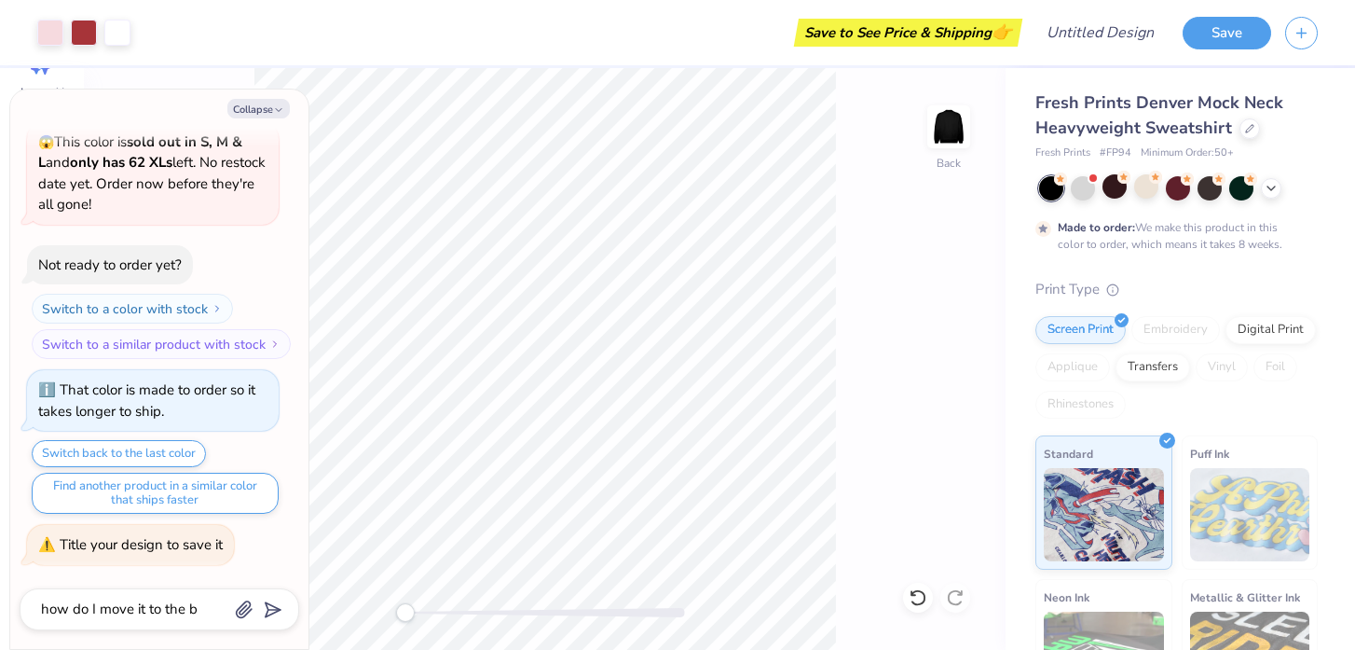
type textarea "how do I move it to the ba"
type textarea "x"
type textarea "how do I move it to the bac"
type textarea "x"
type textarea "how do I move it to the back"
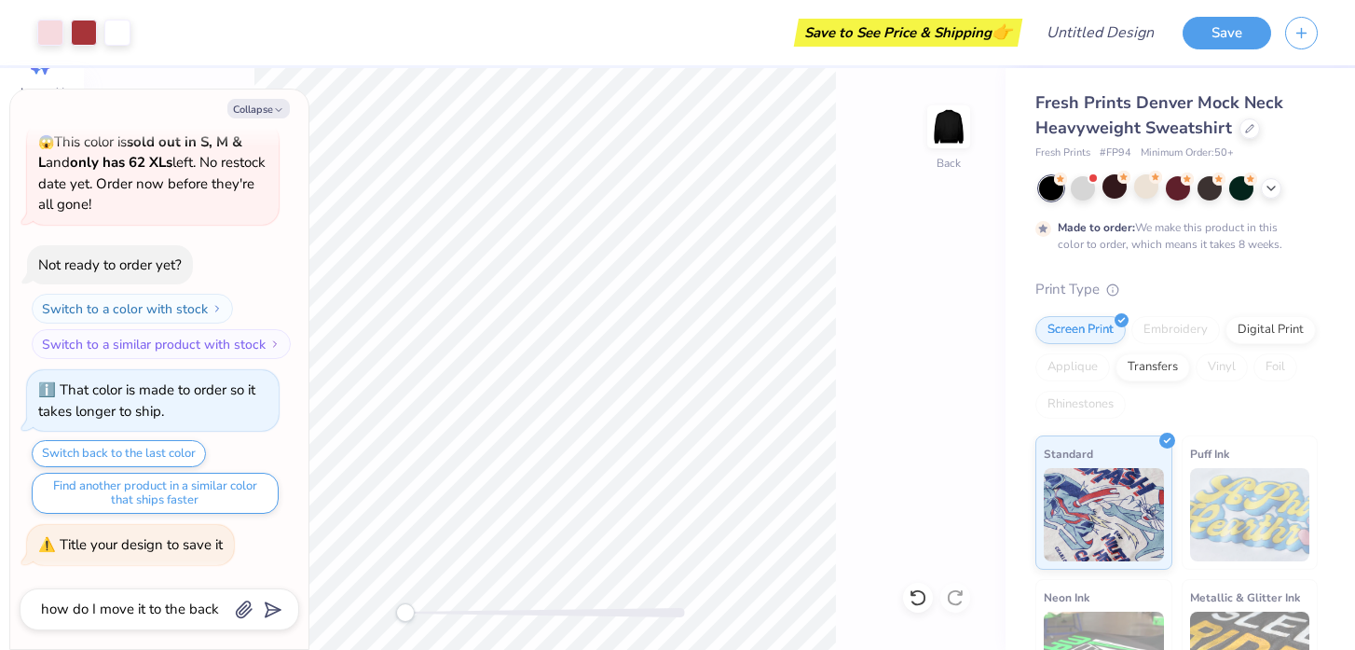
type input "how do I move it to the back"
type textarea "x"
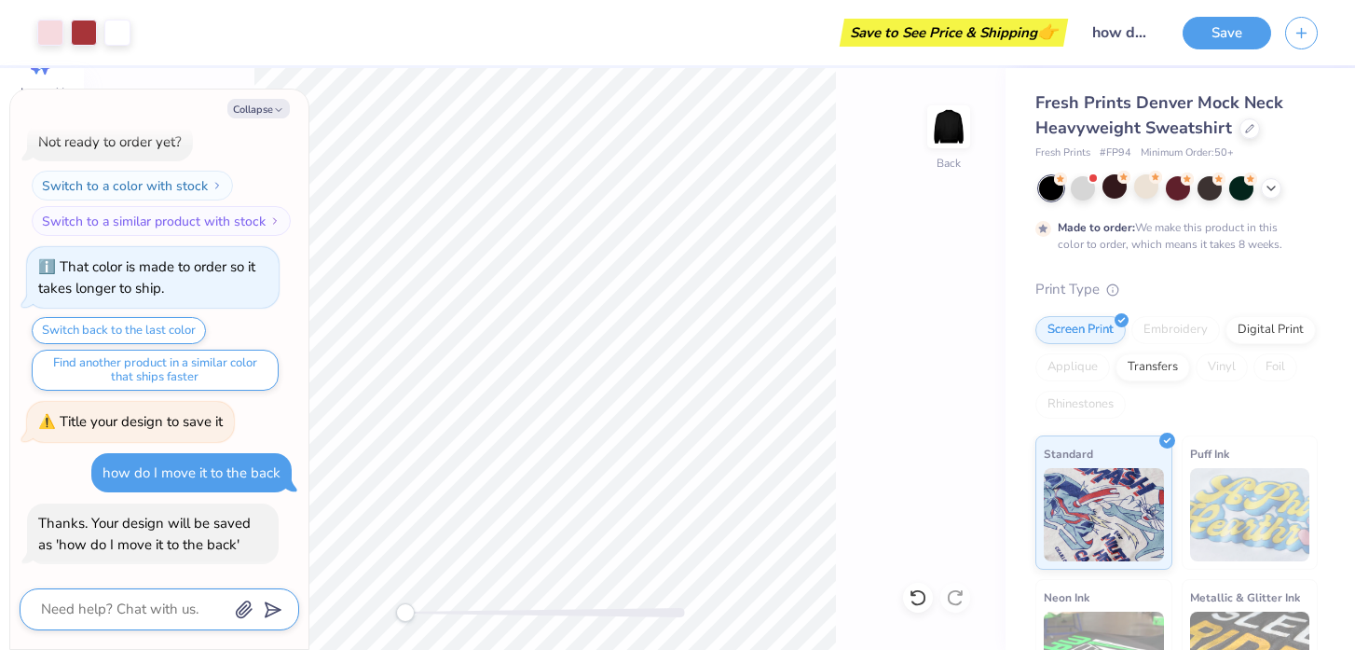
click at [167, 615] on textarea at bounding box center [133, 609] width 189 height 25
type textarea "x"
type textarea "n"
type textarea "x"
type textarea "no"
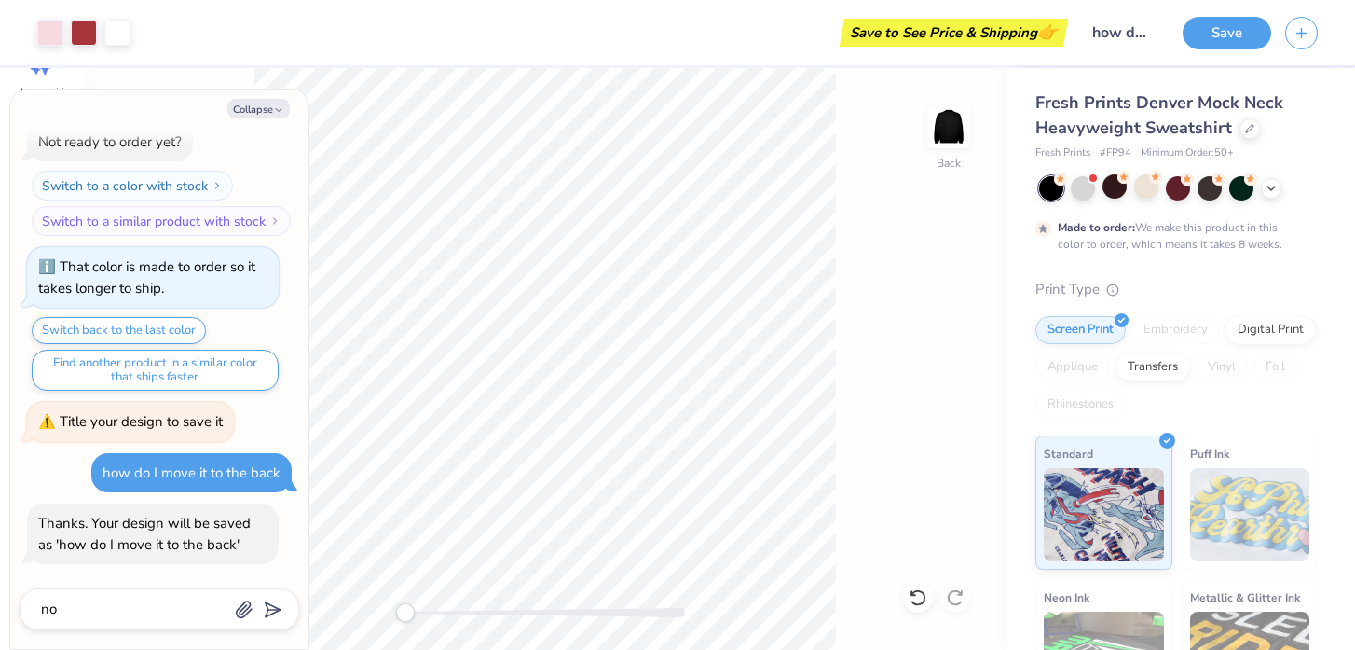
scroll to position [771, 0]
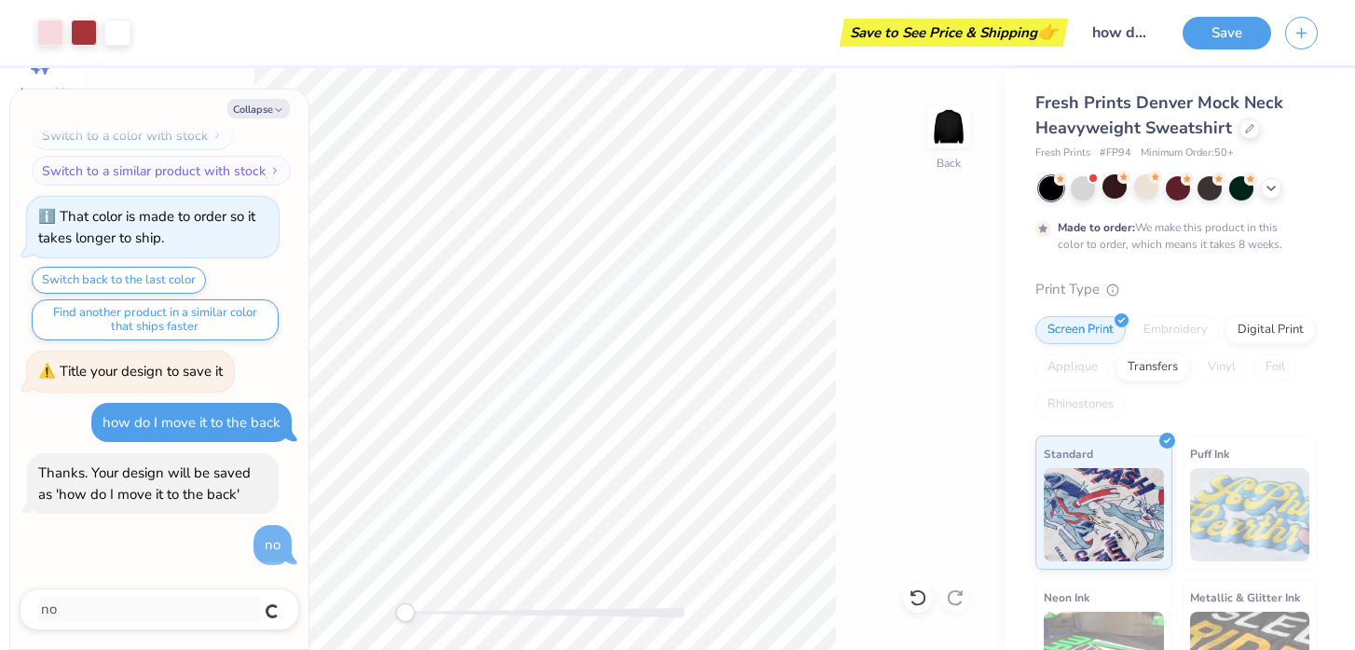
type textarea "x"
click at [838, 330] on div "Back" at bounding box center [545, 359] width 922 height 582
